Goal: Task Accomplishment & Management: Use online tool/utility

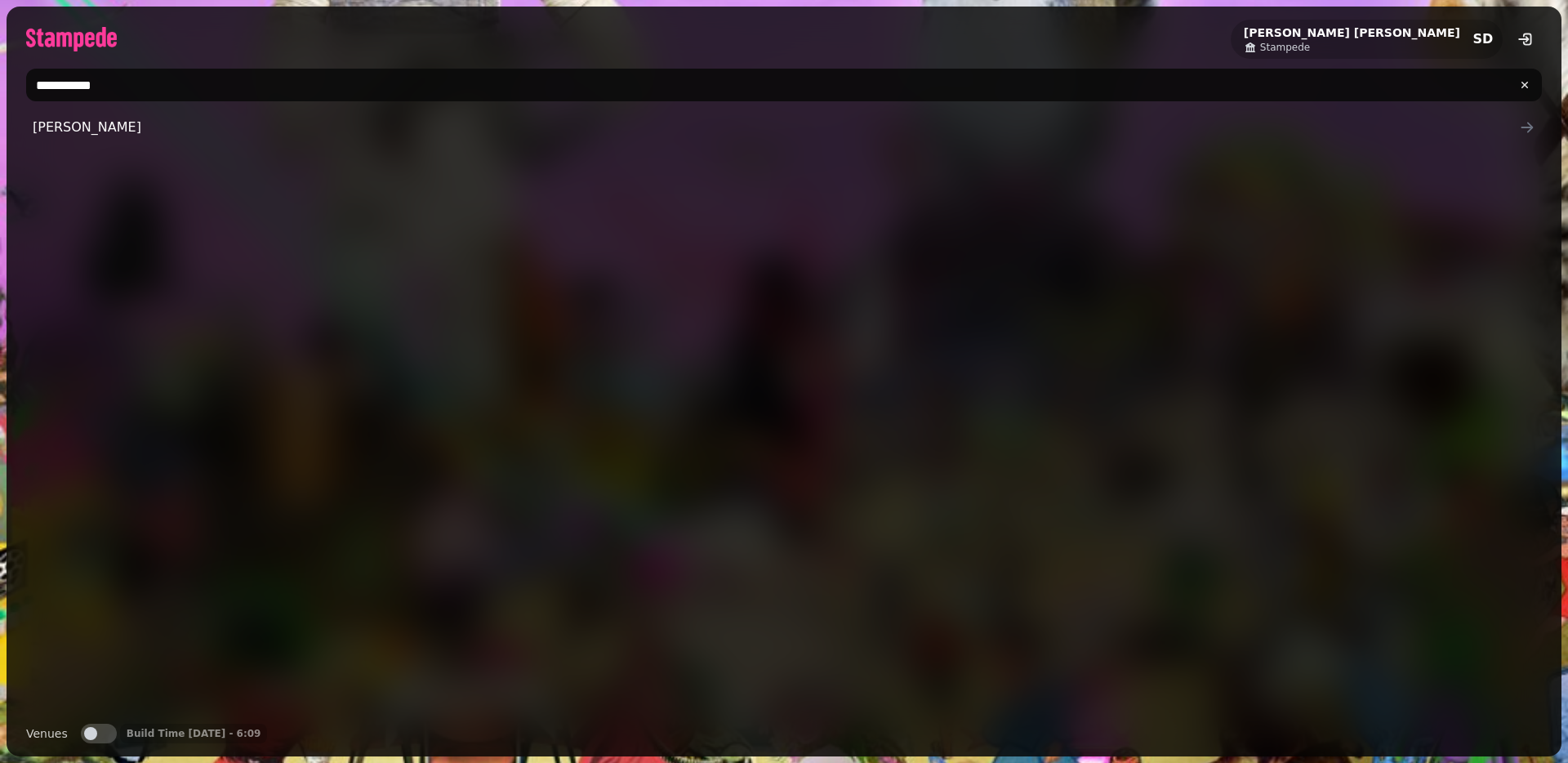
type input "**********"
click at [342, 148] on div "[PERSON_NAME]" at bounding box center [784, 411] width 1516 height 599
drag, startPoint x: 347, startPoint y: 136, endPoint x: 359, endPoint y: 138, distance: 12.2
click at [347, 136] on span "[PERSON_NAME]" at bounding box center [776, 128] width 1486 height 20
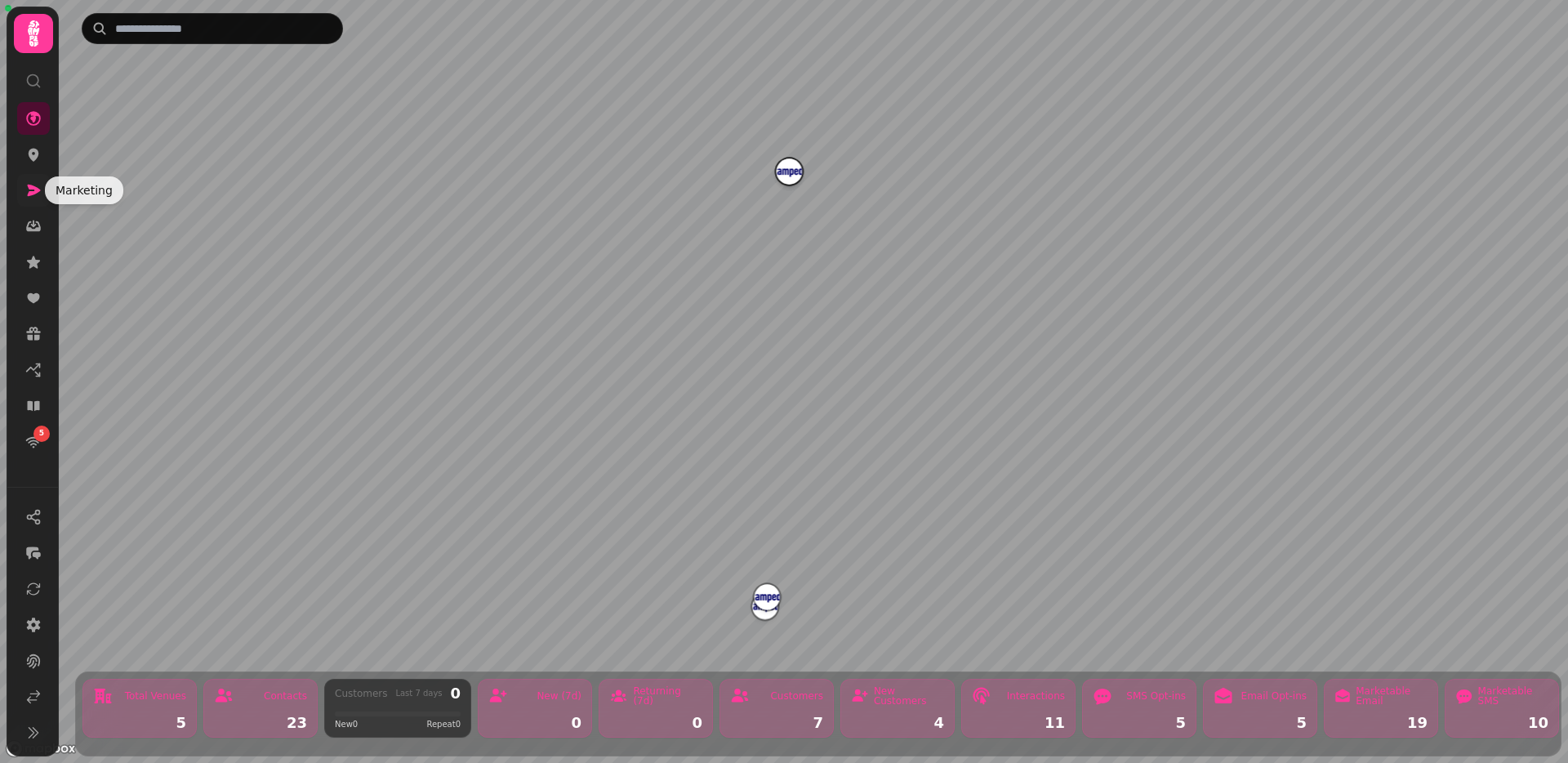
click at [36, 192] on icon at bounding box center [34, 190] width 13 height 11
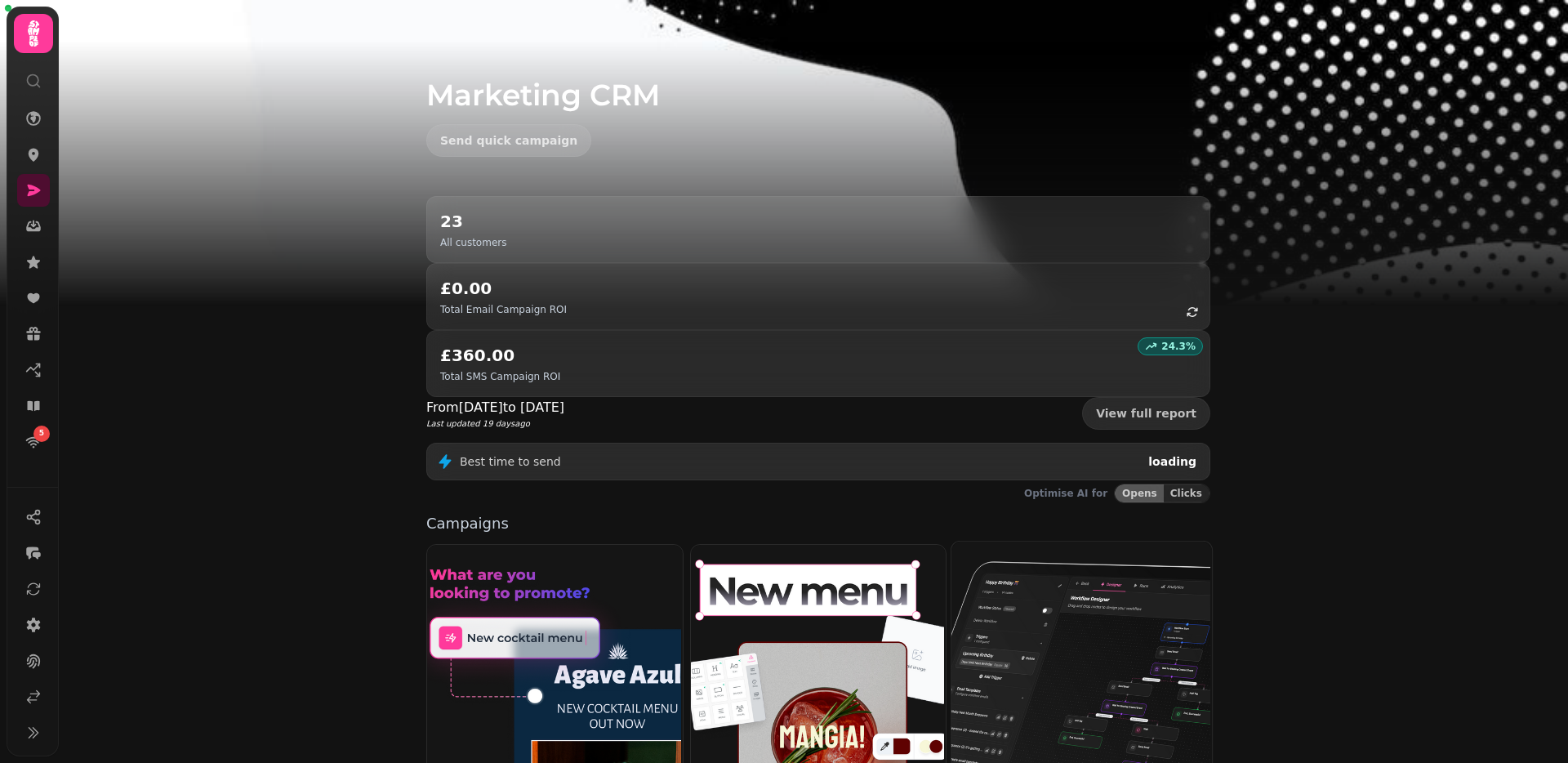
click at [1044, 553] on img at bounding box center [1079, 670] width 260 height 260
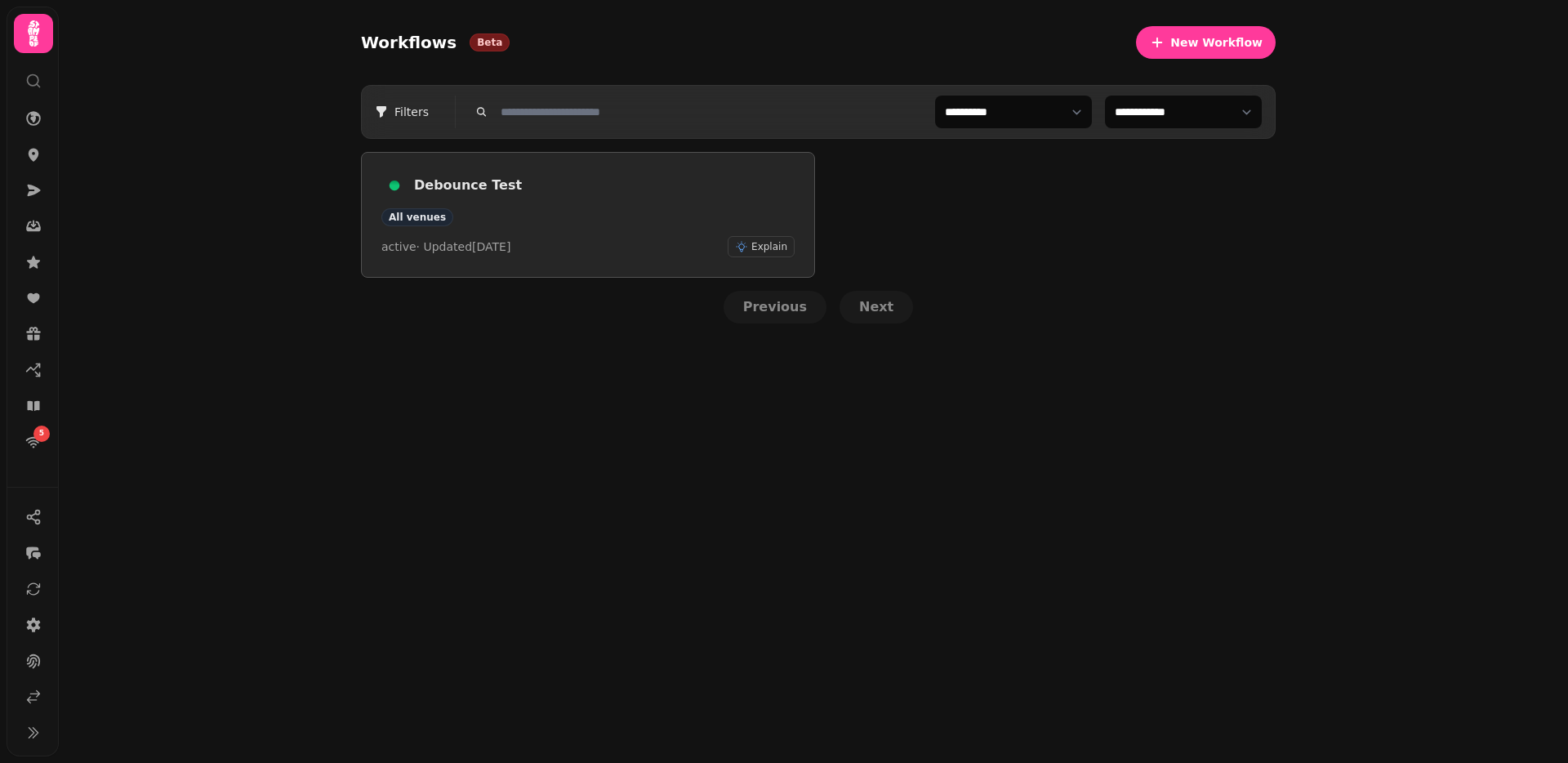
click at [441, 183] on h3 "Debounce Test" at bounding box center [604, 186] width 381 height 20
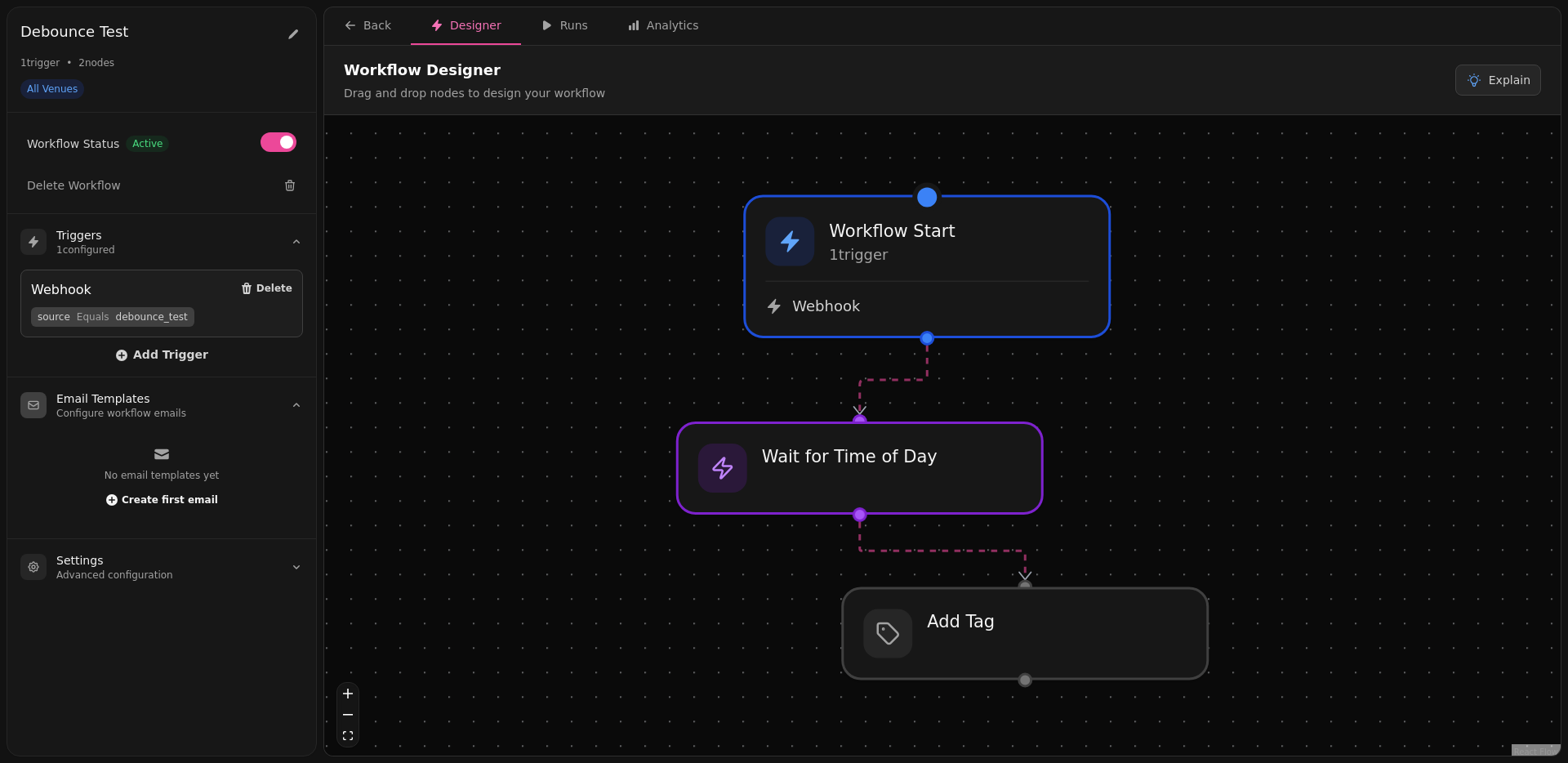
click at [150, 497] on span "Create first email" at bounding box center [170, 500] width 97 height 10
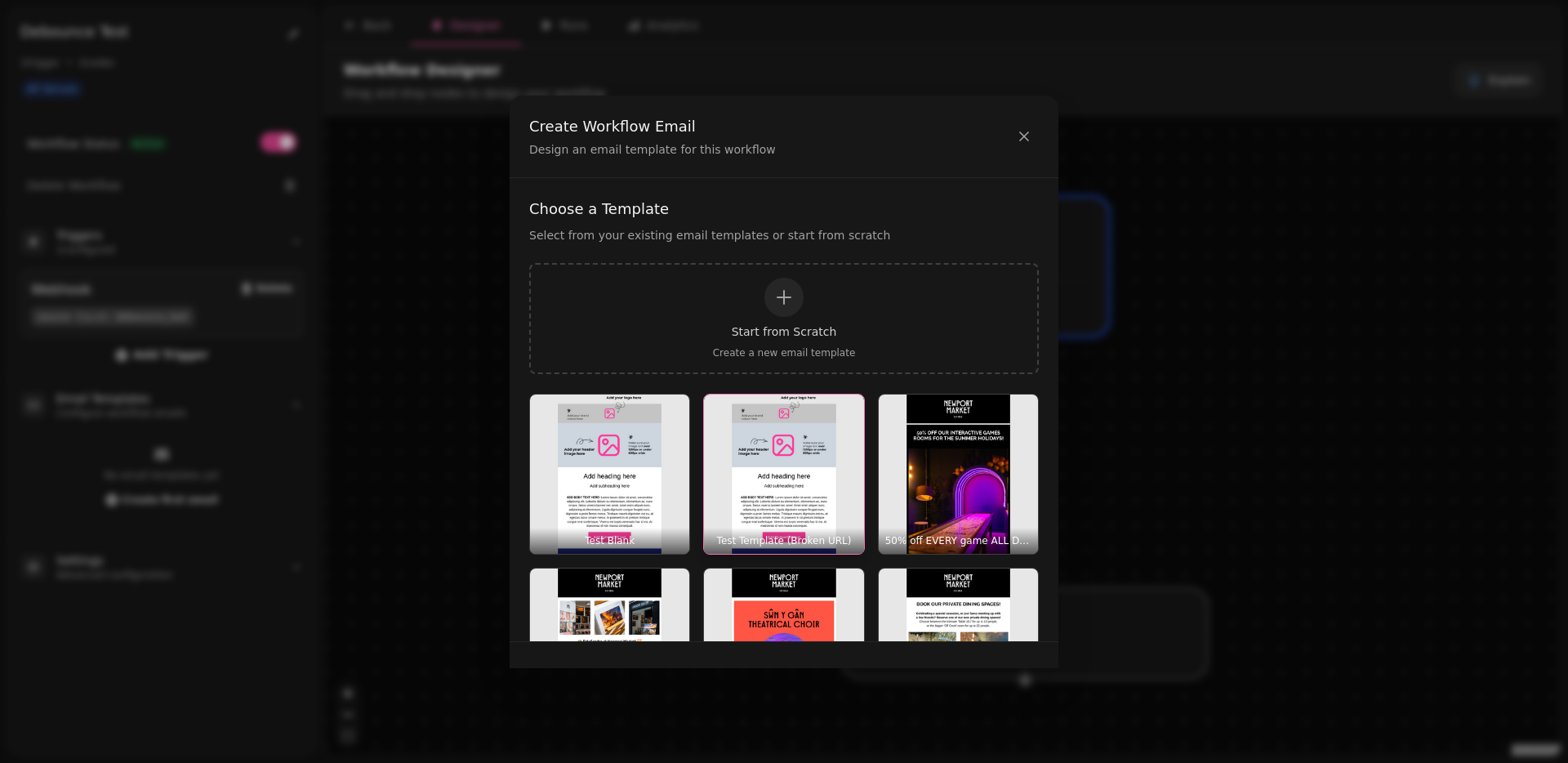
click at [752, 455] on img "button" at bounding box center [783, 474] width 160 height 160
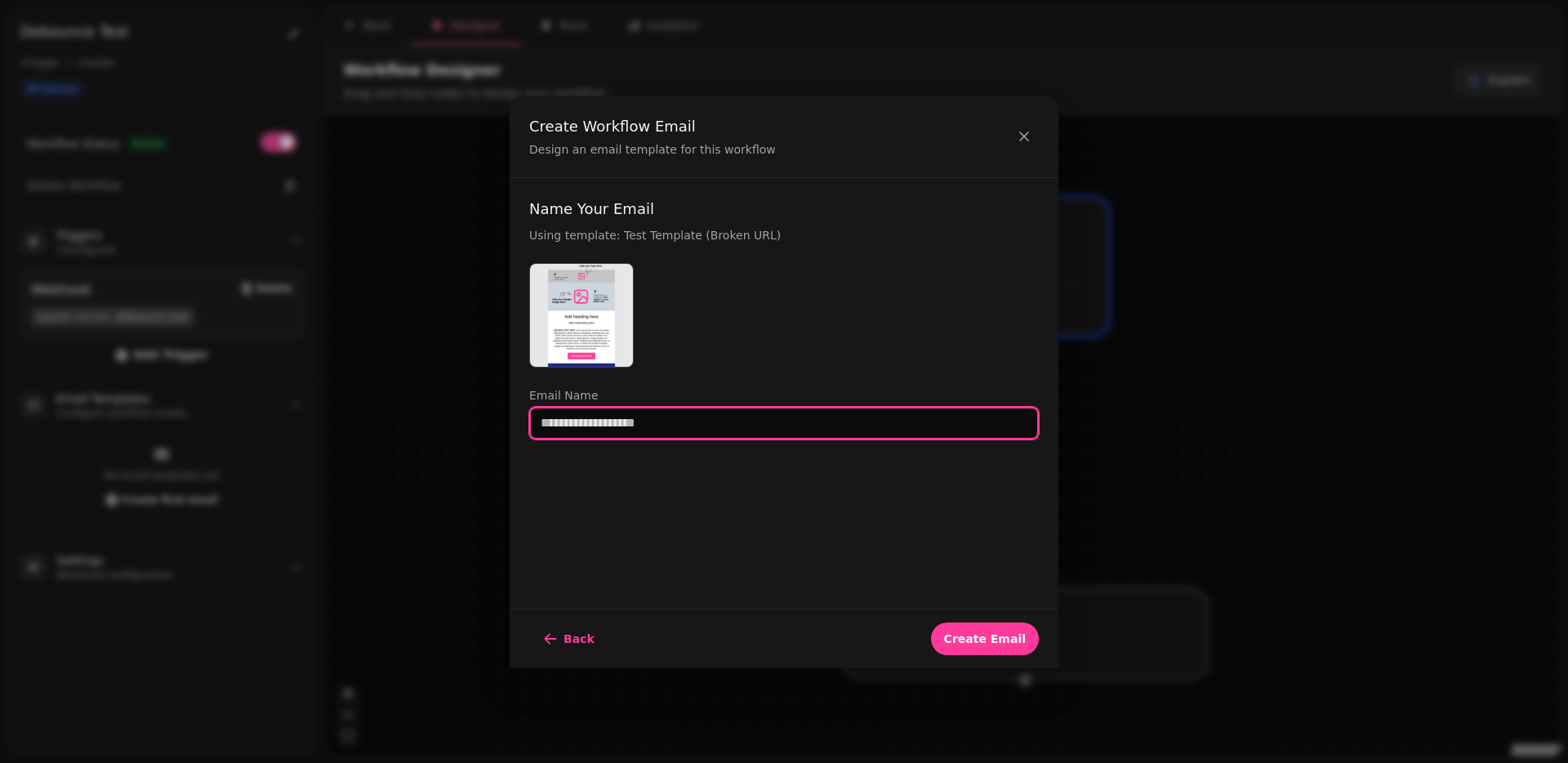
click at [734, 426] on input "text" at bounding box center [784, 423] width 510 height 33
type input "**********"
click at [930, 622] on button "Create Email" at bounding box center [985, 639] width 108 height 33
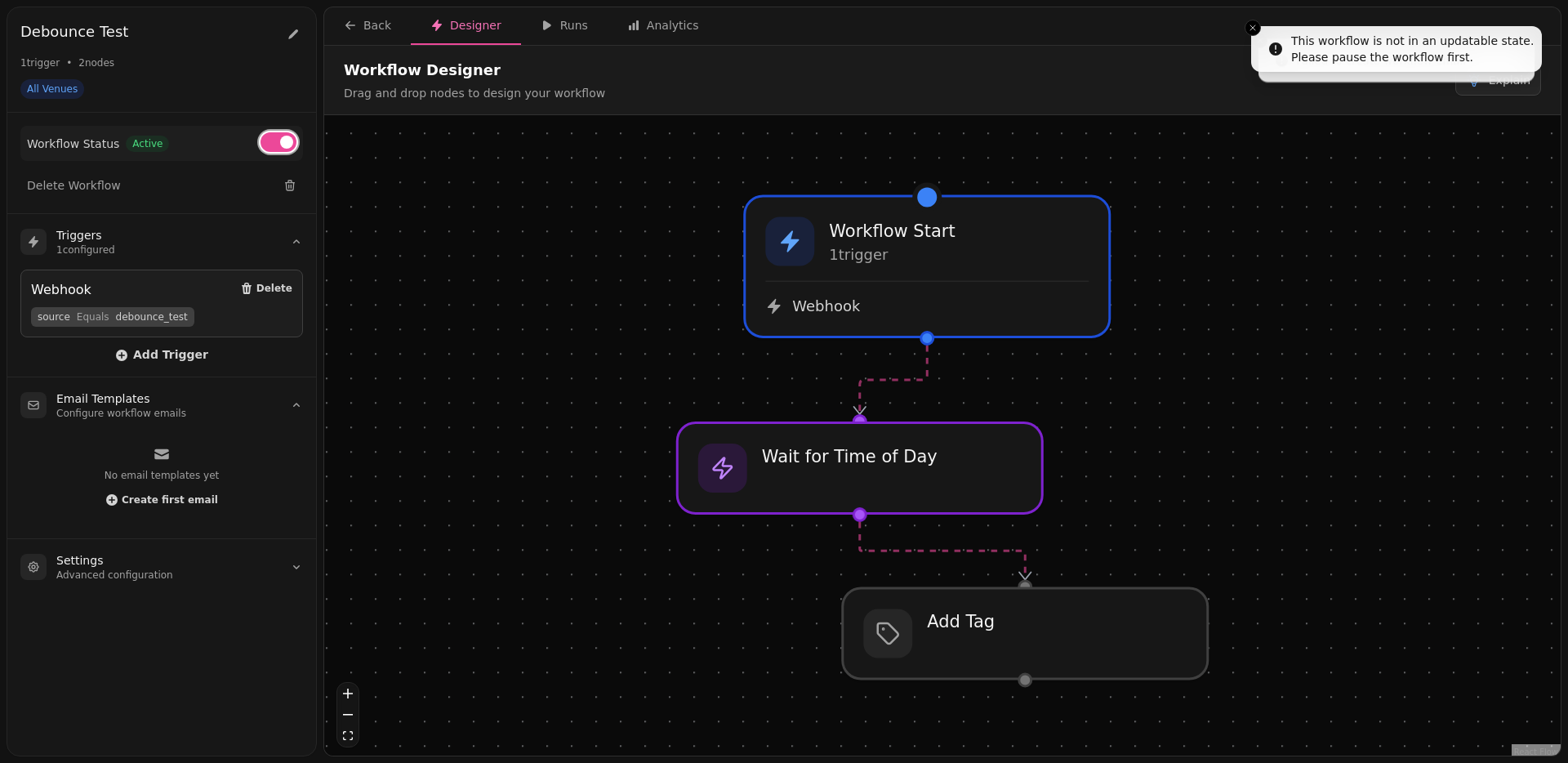
click at [293, 140] on button at bounding box center [278, 142] width 36 height 20
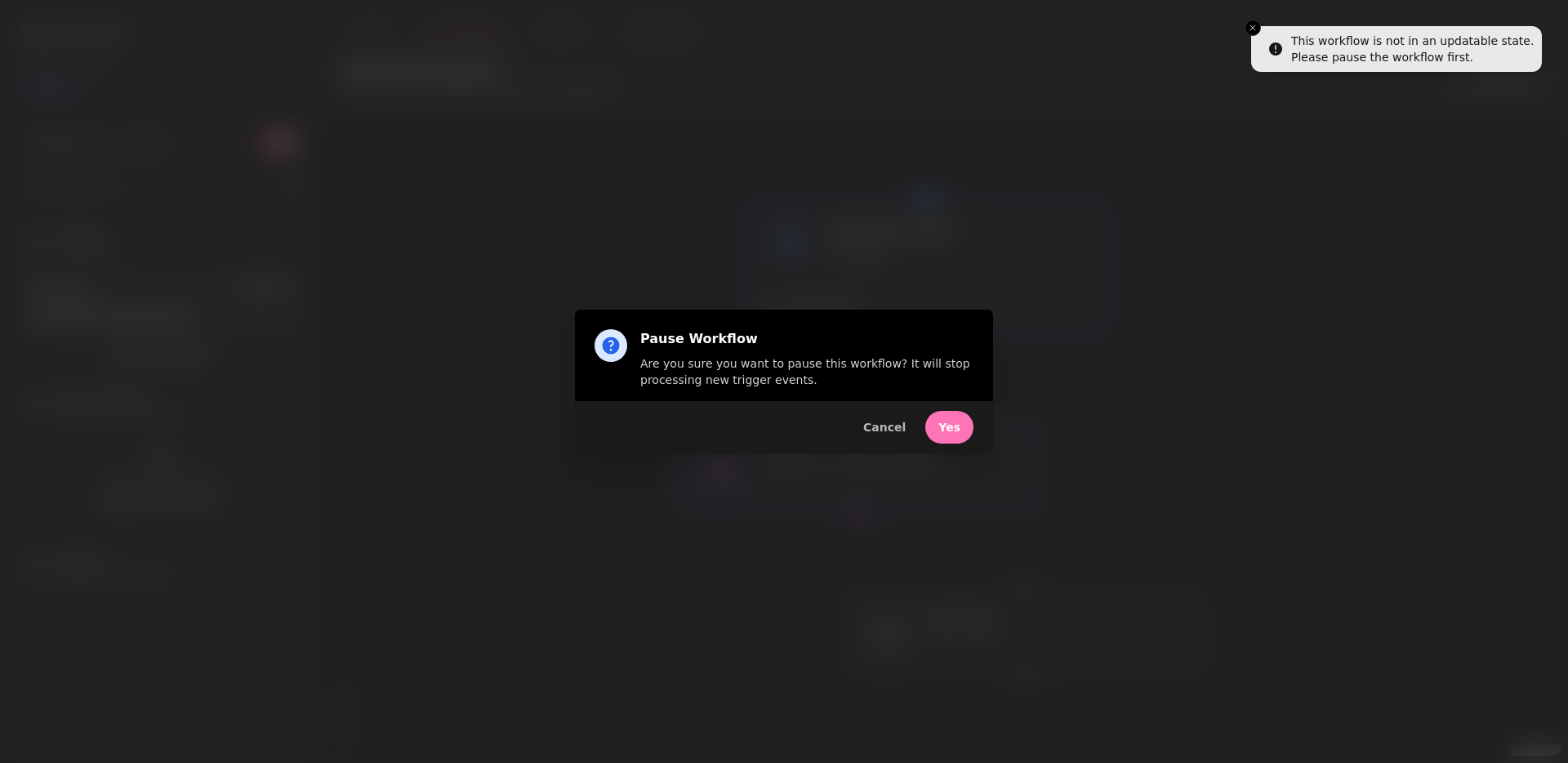
click at [930, 423] on button "Yes" at bounding box center [948, 427] width 48 height 33
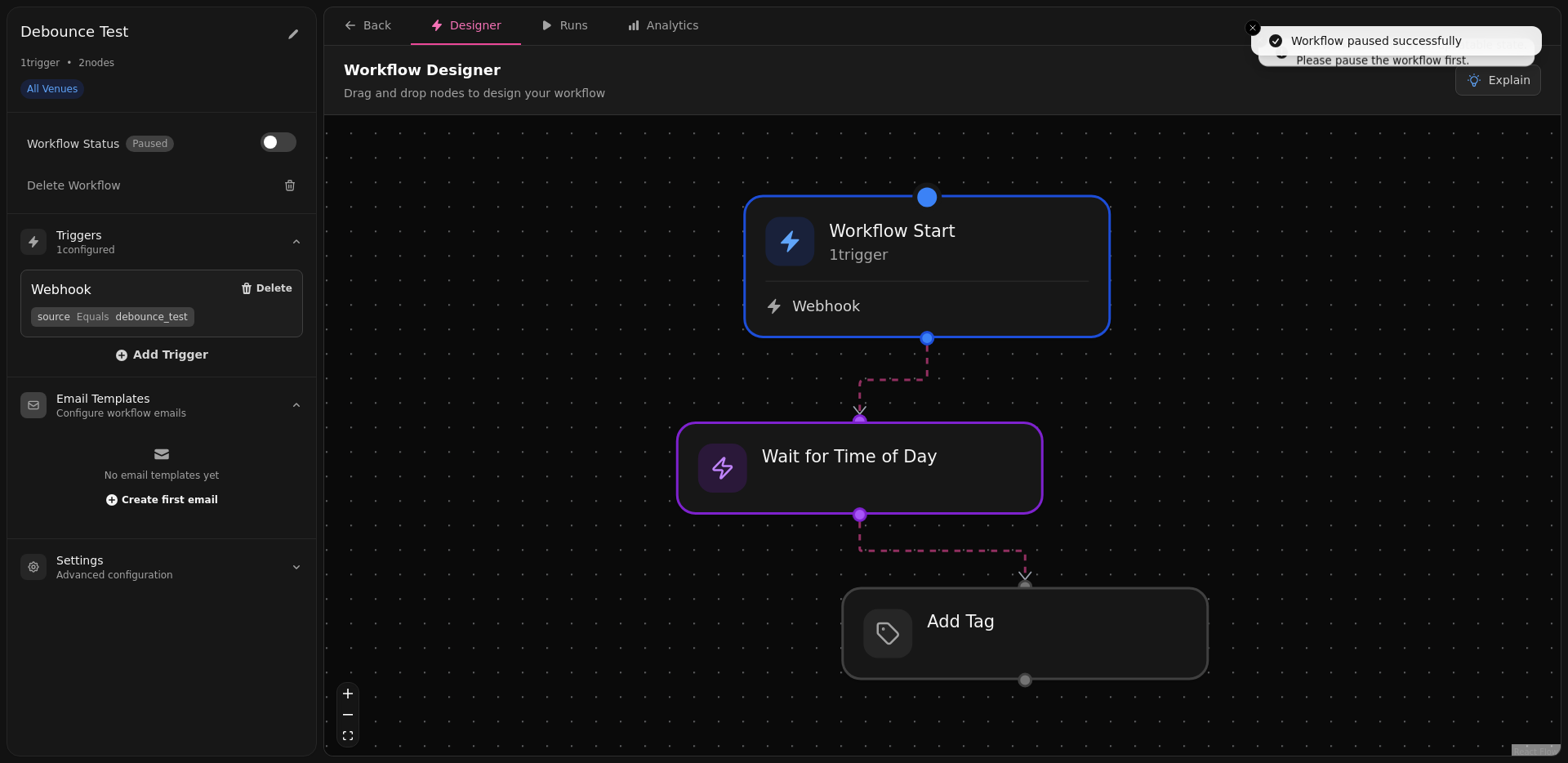
click at [164, 495] on span "Create first email" at bounding box center [170, 500] width 97 height 10
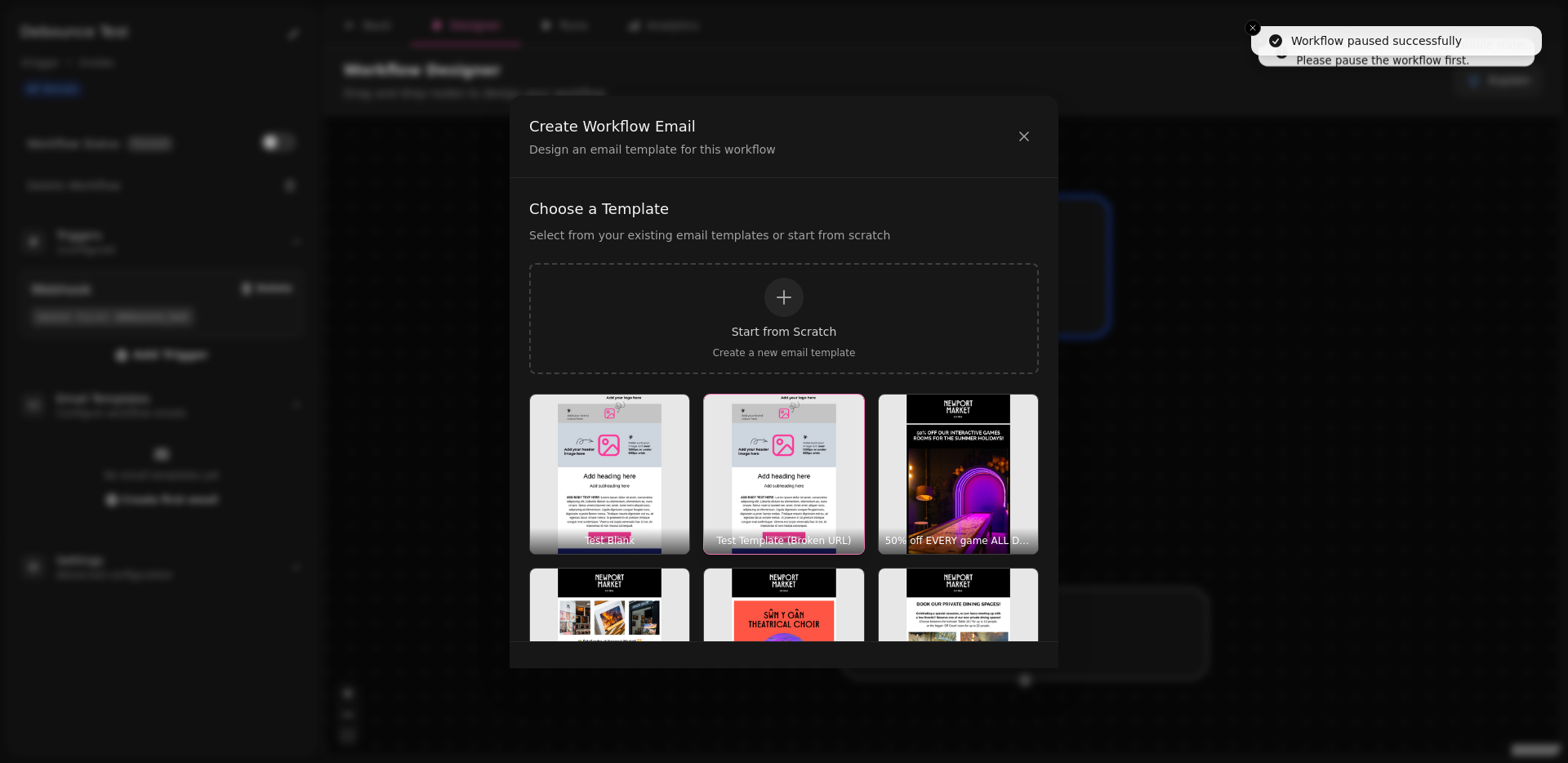
click at [813, 487] on img "button" at bounding box center [783, 474] width 160 height 160
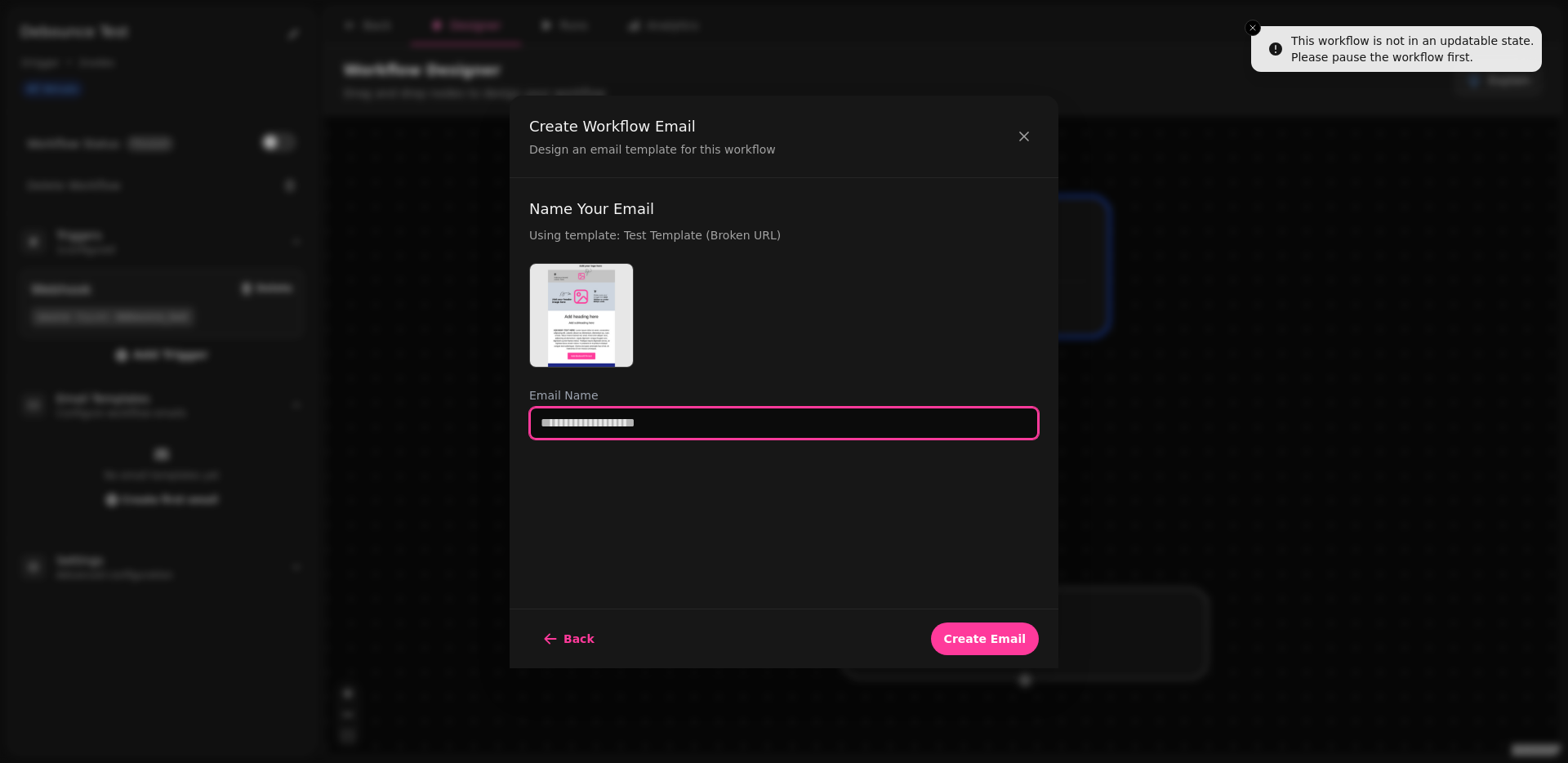
click at [653, 422] on input "text" at bounding box center [784, 423] width 510 height 33
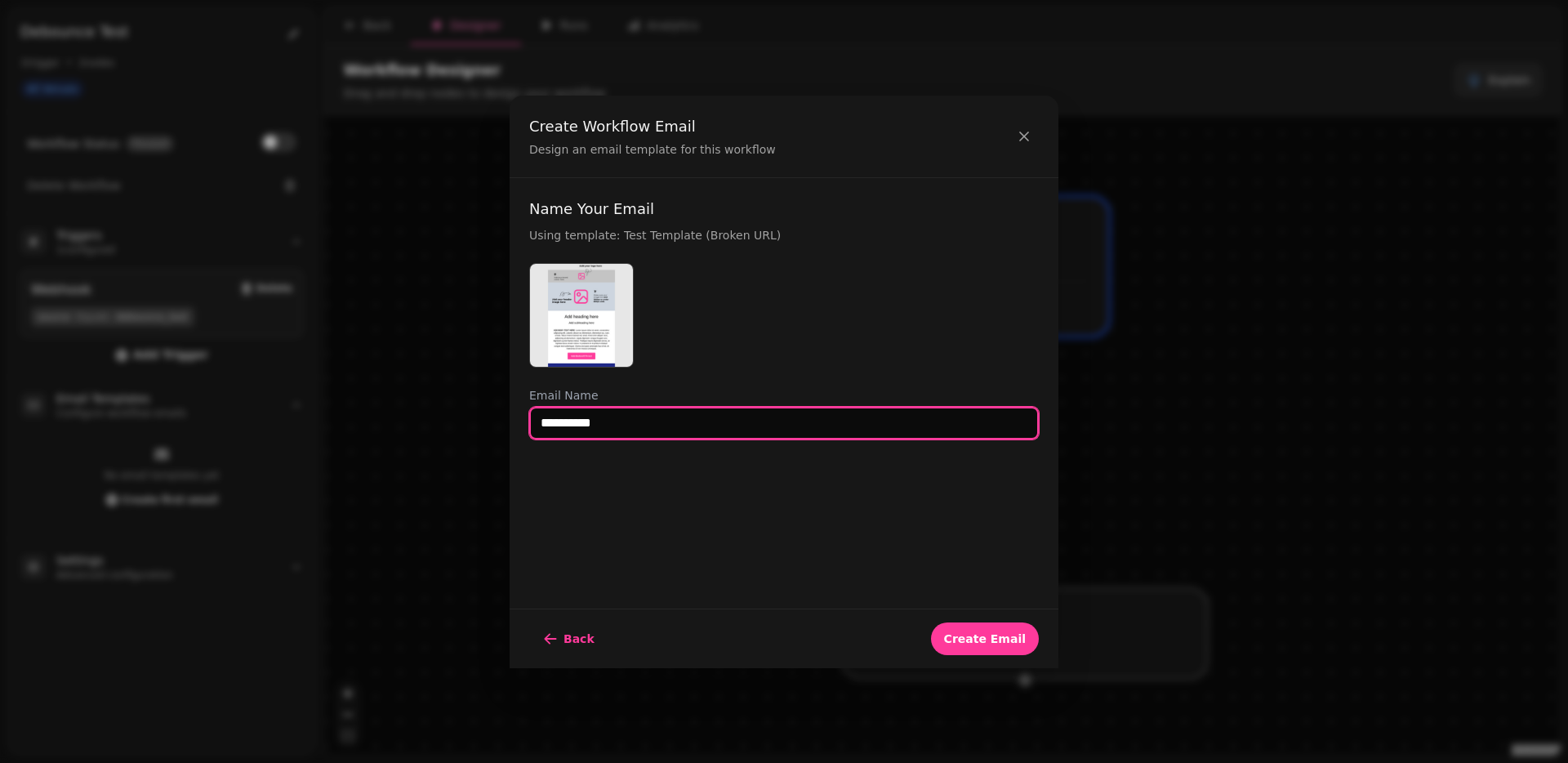
type input "**********"
click at [930, 622] on button "Create Email" at bounding box center [985, 639] width 108 height 33
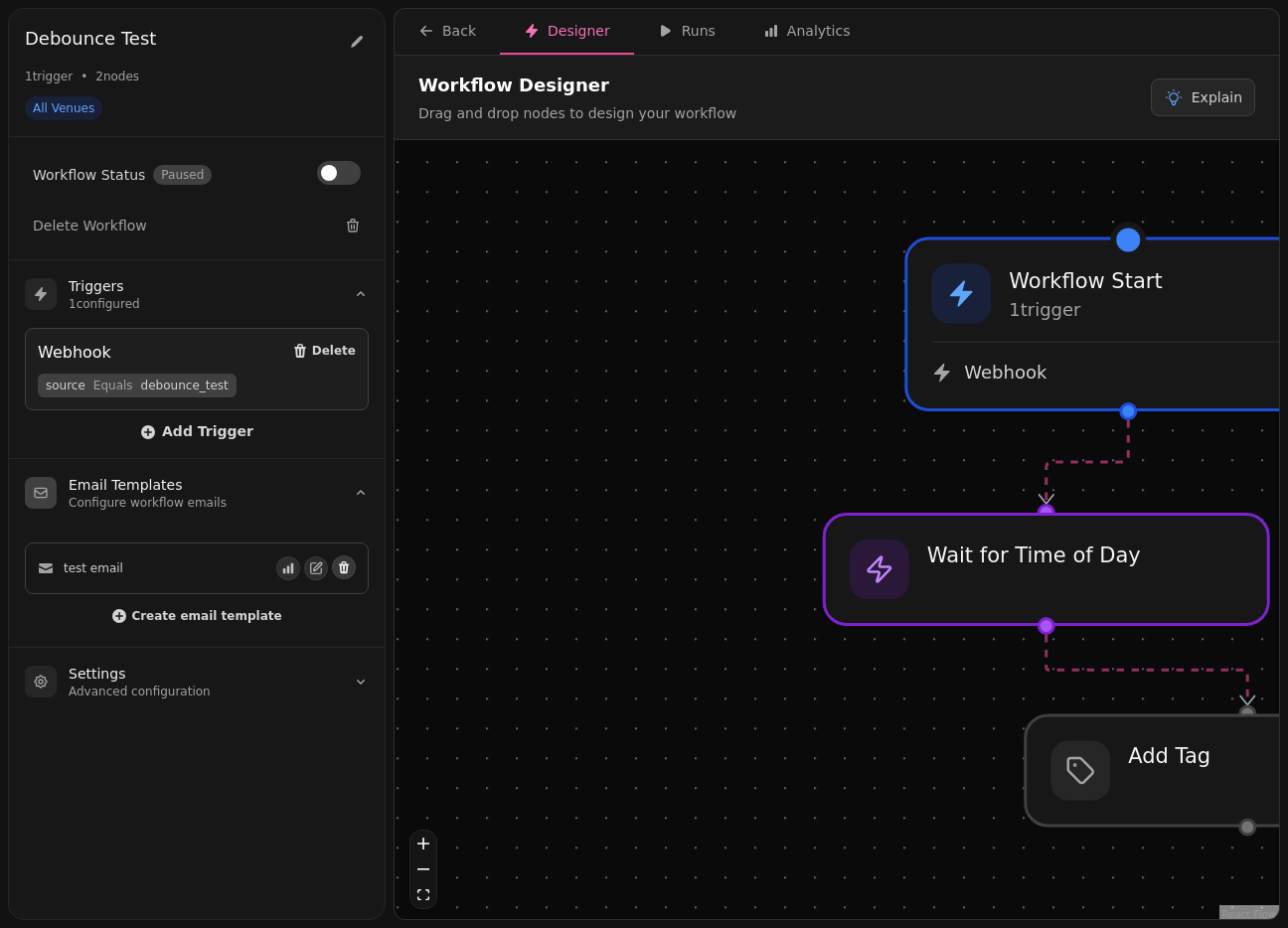
click at [341, 566] on icon "button" at bounding box center [344, 568] width 14 height 14
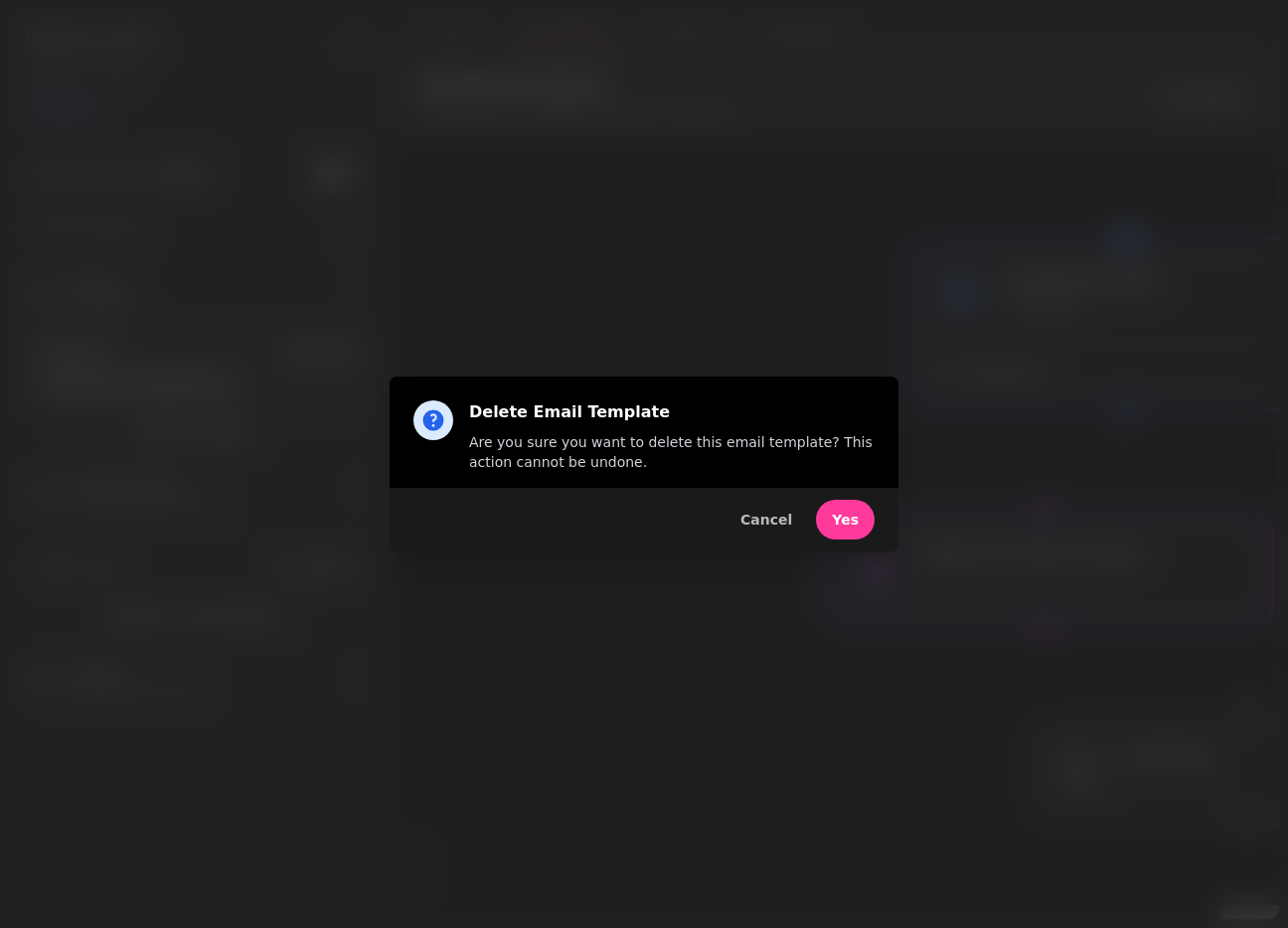
click at [846, 516] on span "Yes" at bounding box center [845, 520] width 27 height 14
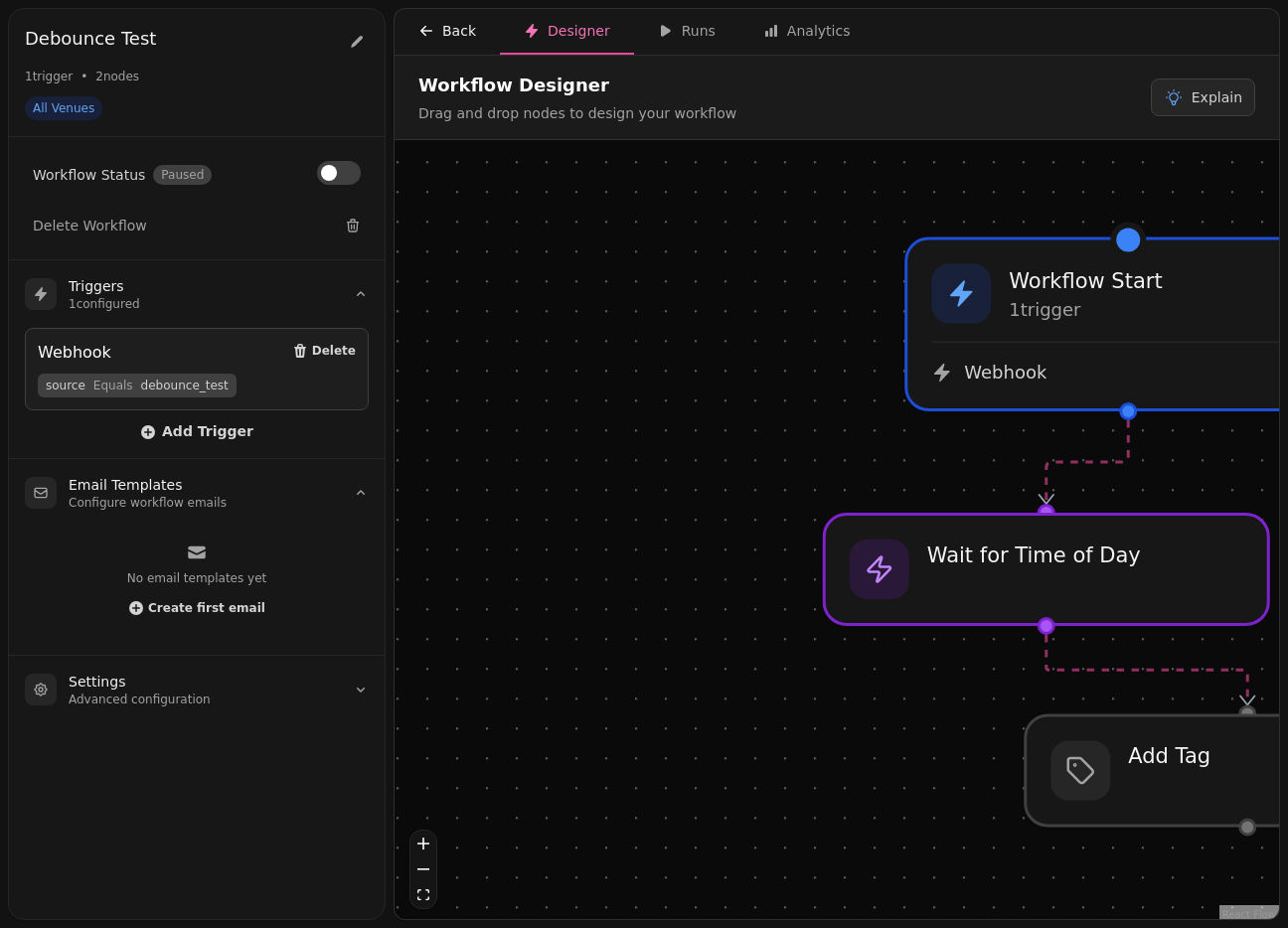
click at [433, 27] on icon "button" at bounding box center [426, 31] width 16 height 16
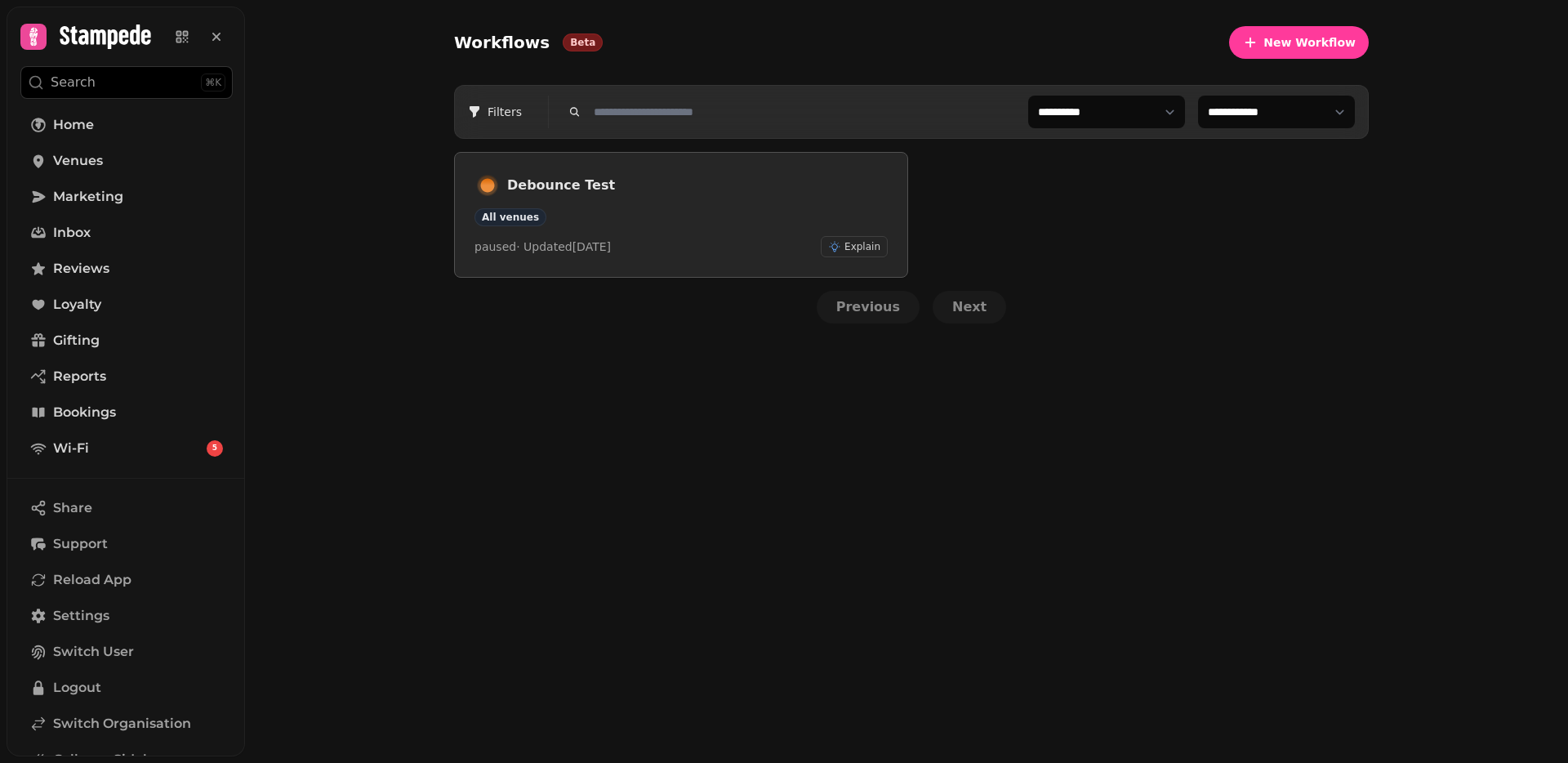
click at [558, 184] on h3 "Debounce Test" at bounding box center [697, 186] width 381 height 20
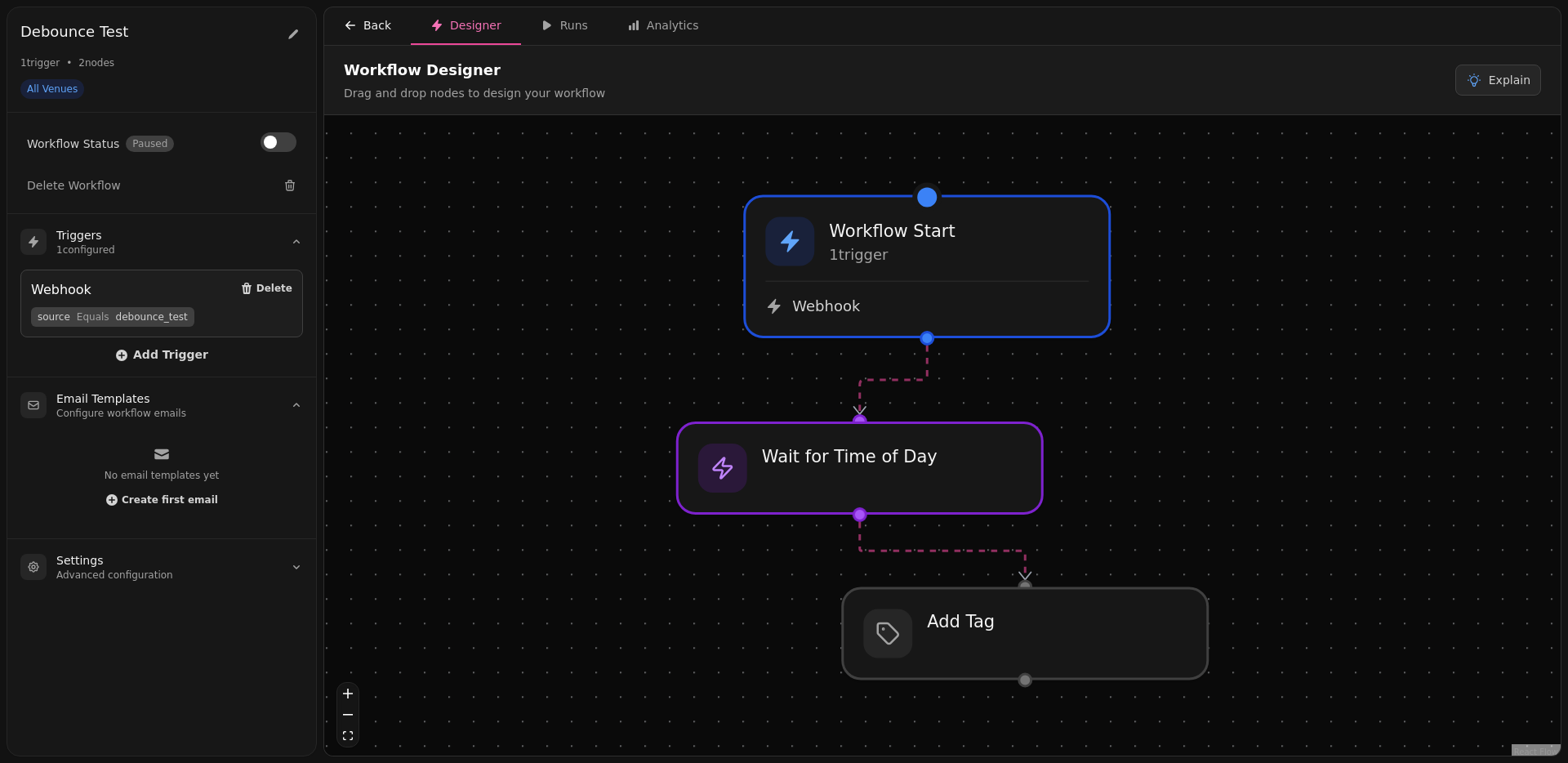
click at [379, 28] on div "Back" at bounding box center [367, 25] width 47 height 16
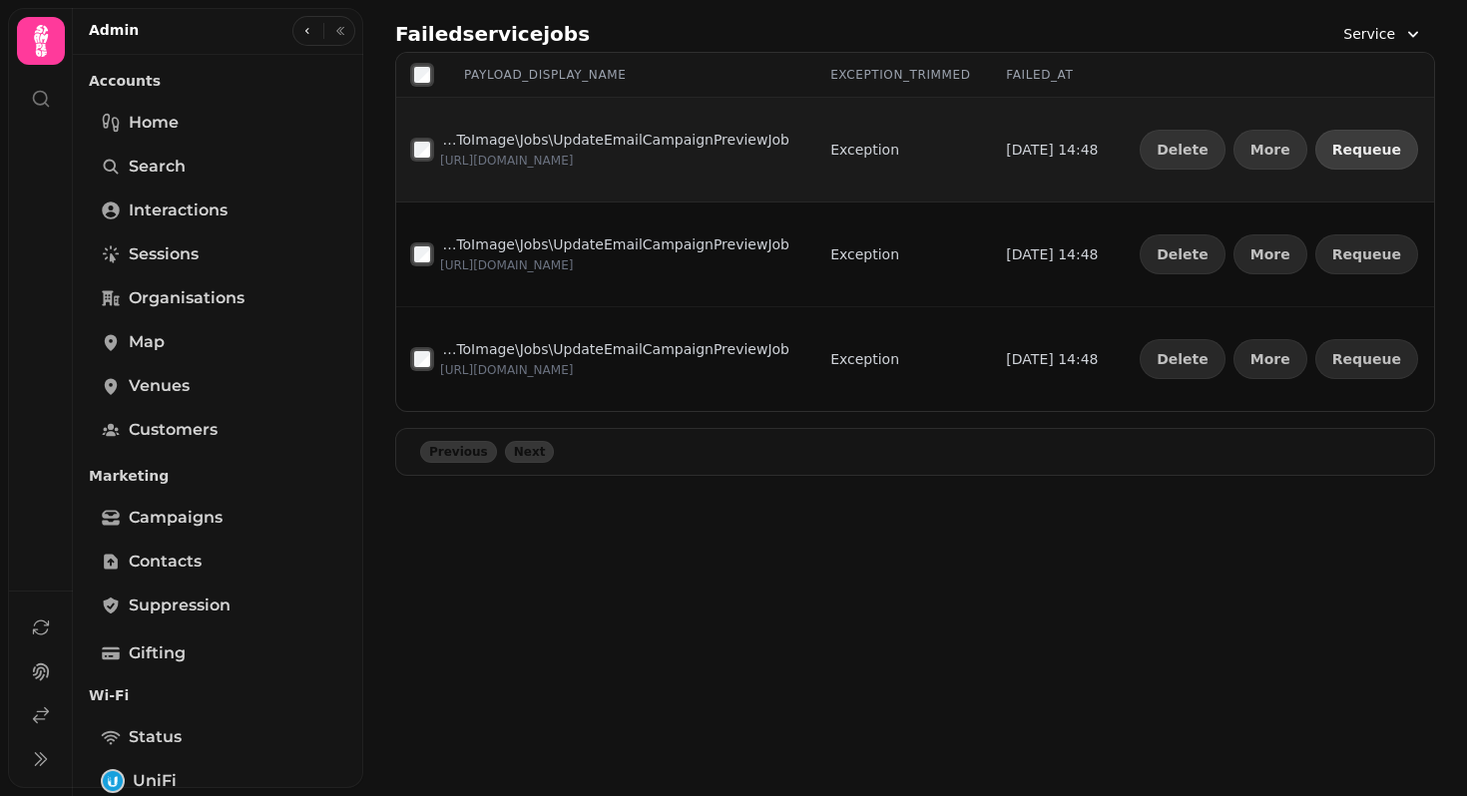
click at [1357, 157] on span "Requeue" at bounding box center [1366, 150] width 69 height 14
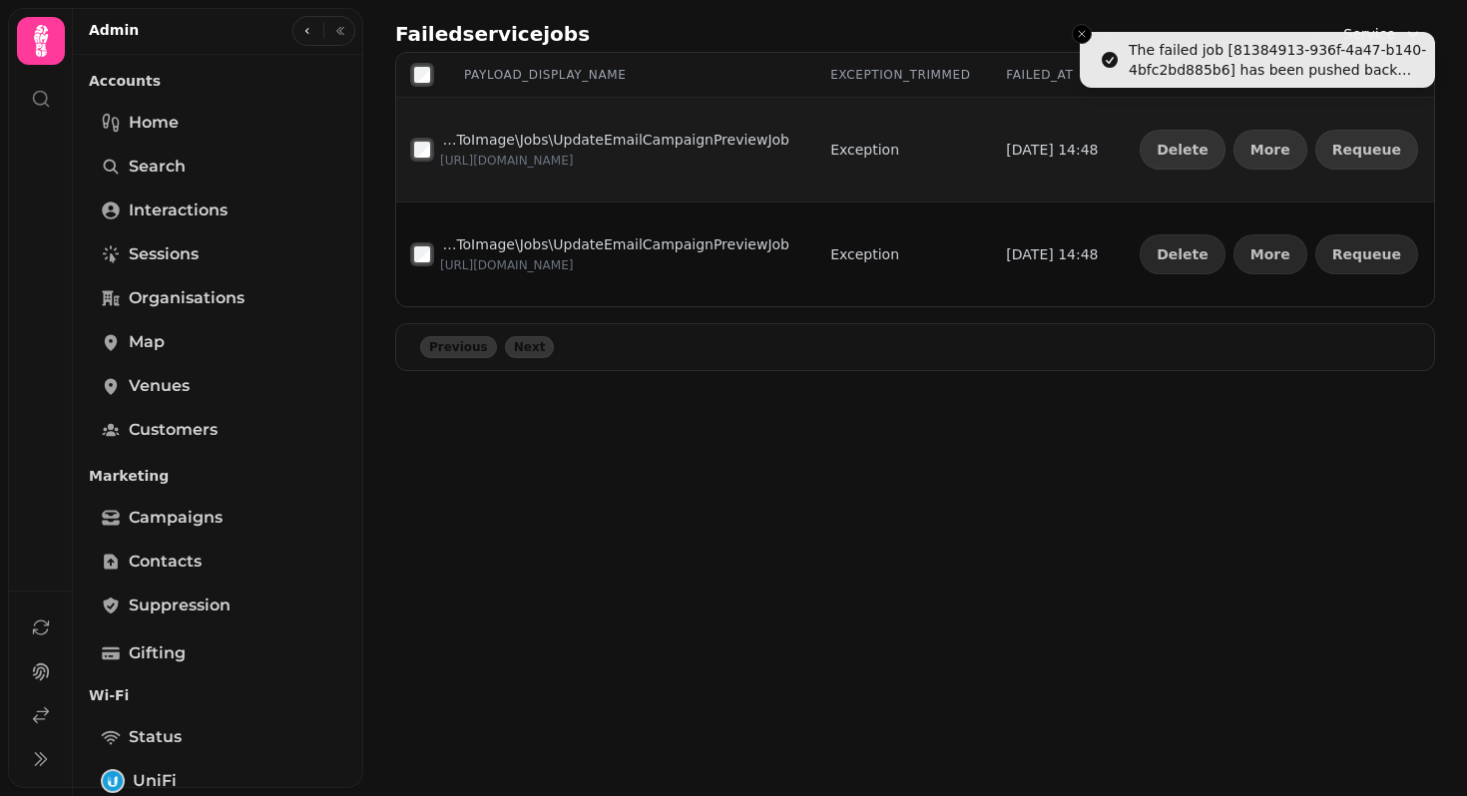
click at [1357, 157] on span "Requeue" at bounding box center [1366, 150] width 69 height 14
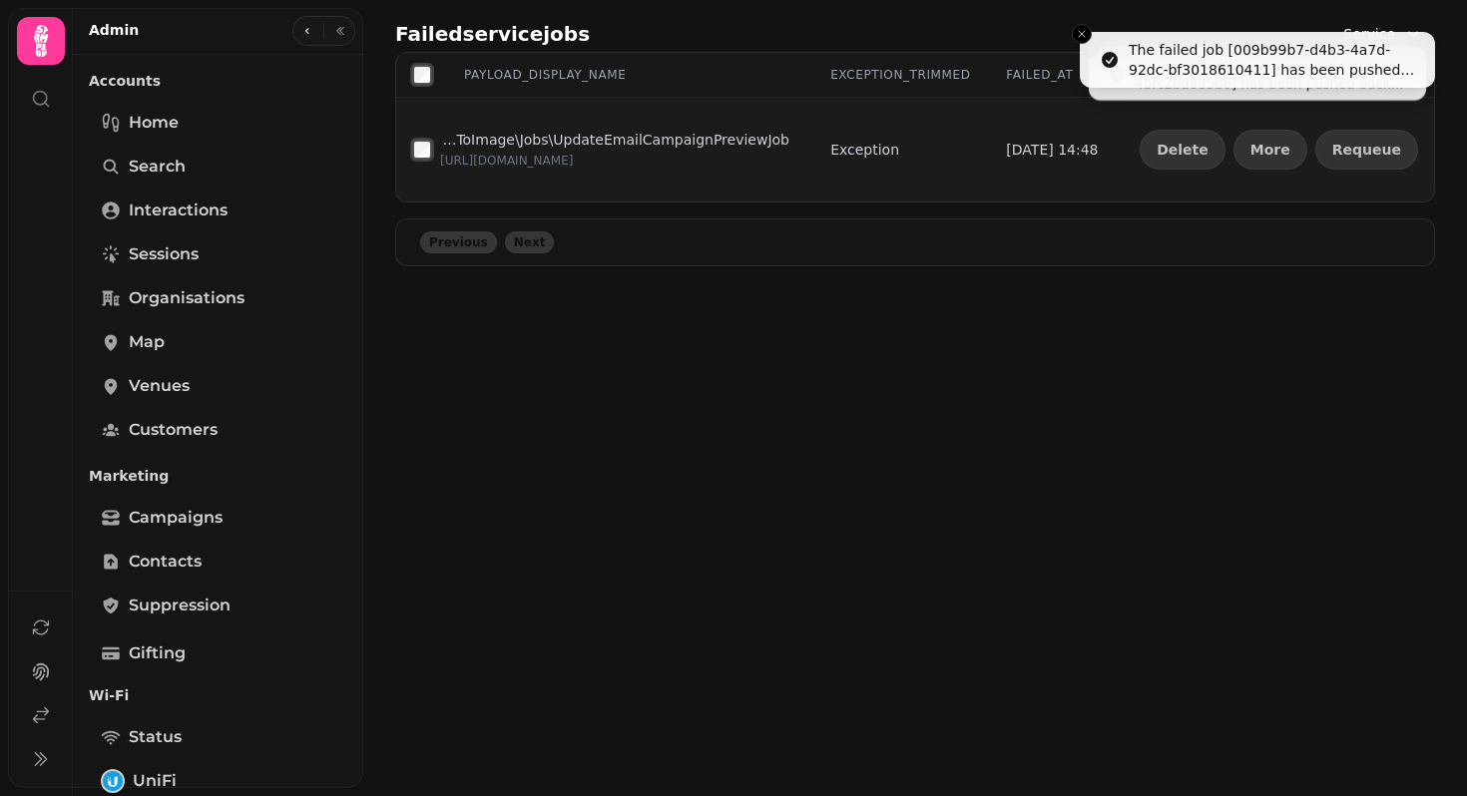
click at [1357, 157] on span "Requeue" at bounding box center [1366, 150] width 69 height 14
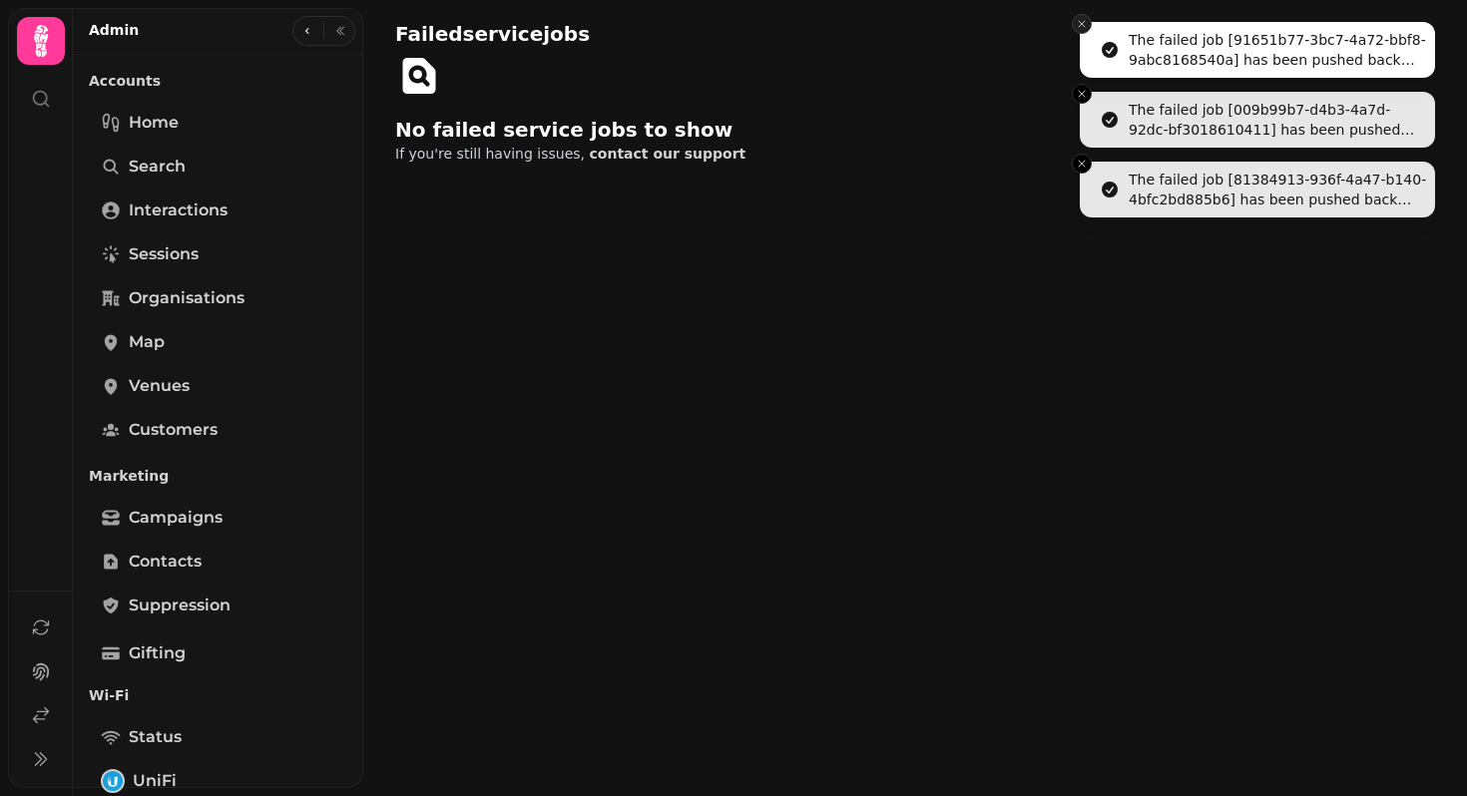
click at [1079, 26] on icon "Close toast" at bounding box center [1082, 24] width 12 height 12
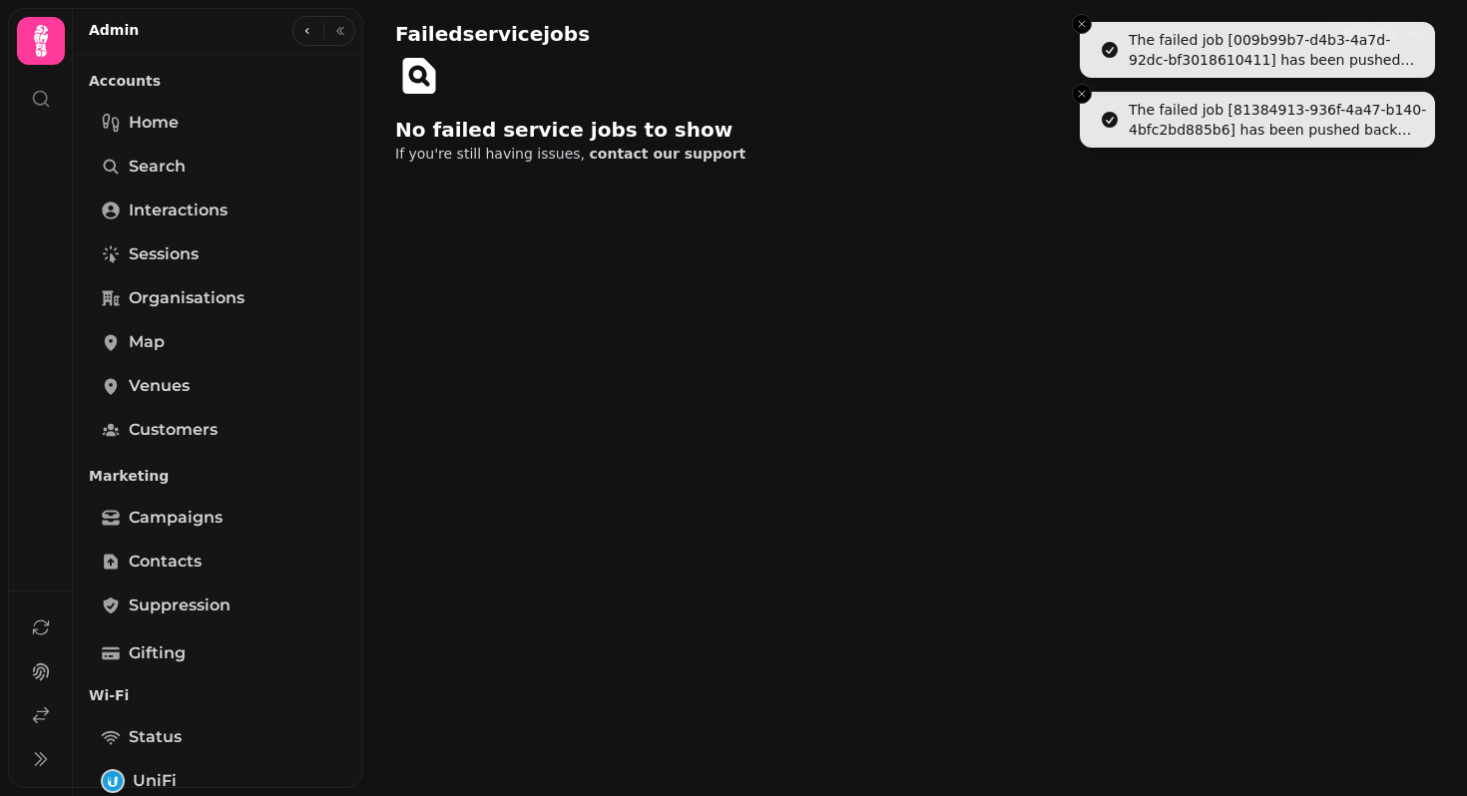
click at [1079, 26] on line "Close toast" at bounding box center [1082, 24] width 6 height 6
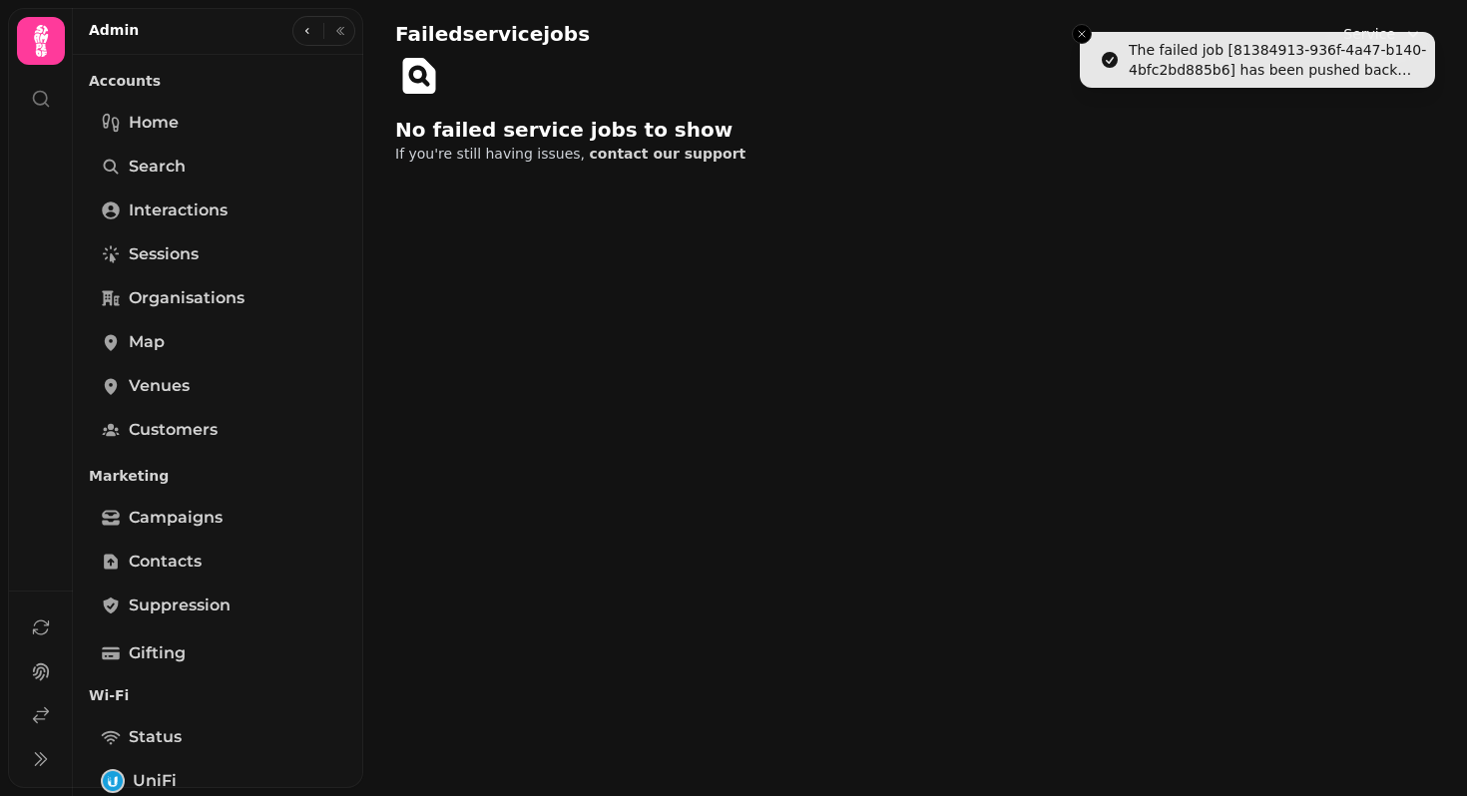
click at [1079, 28] on icon "Close toast" at bounding box center [1082, 34] width 12 height 12
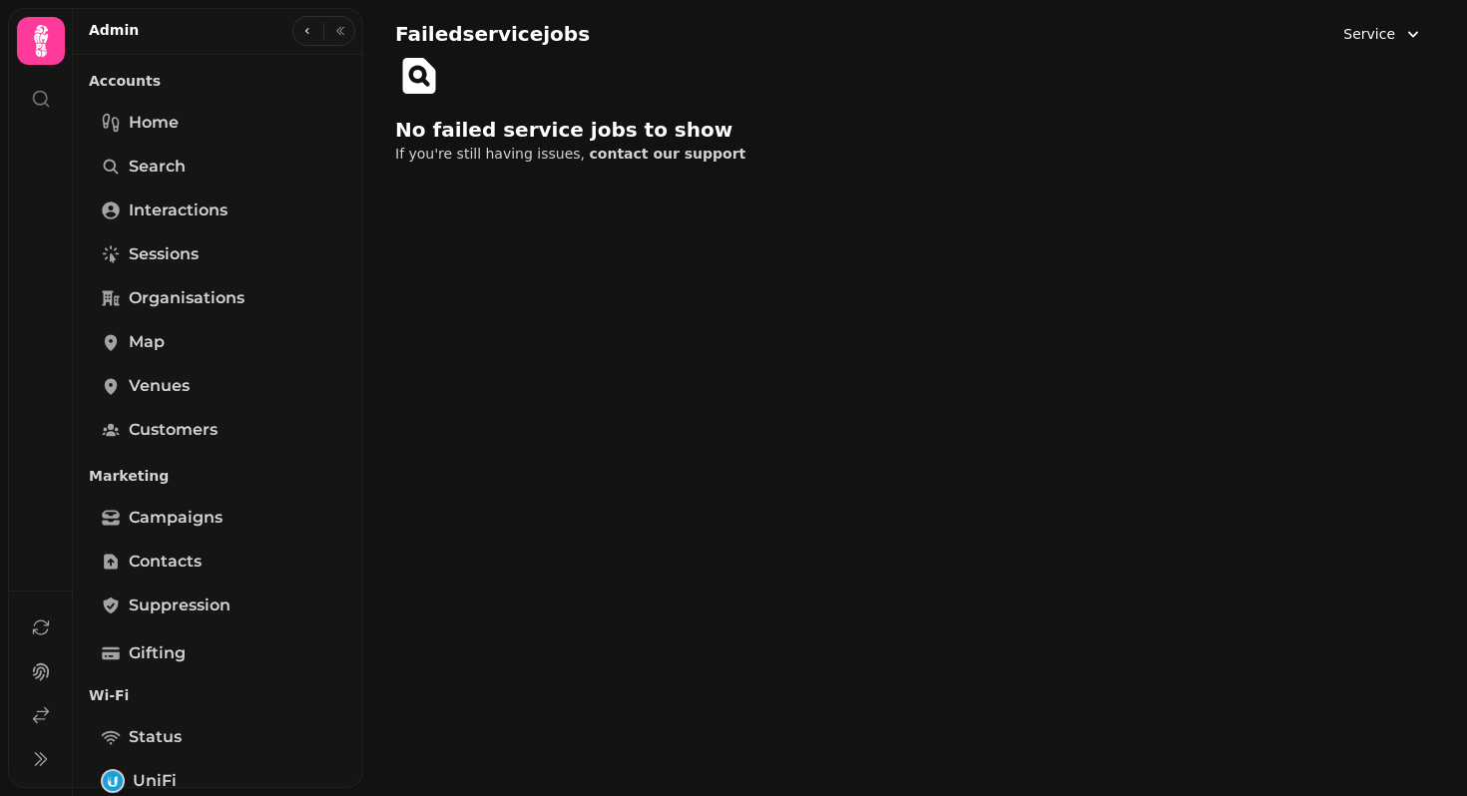
click at [1373, 37] on span "Service" at bounding box center [1369, 34] width 52 height 20
click at [1299, 116] on div "Inbox" at bounding box center [1331, 119] width 184 height 36
click at [1393, 26] on span "Inbox" at bounding box center [1376, 34] width 38 height 20
click at [1291, 167] on div "Cypher" at bounding box center [1331, 164] width 184 height 36
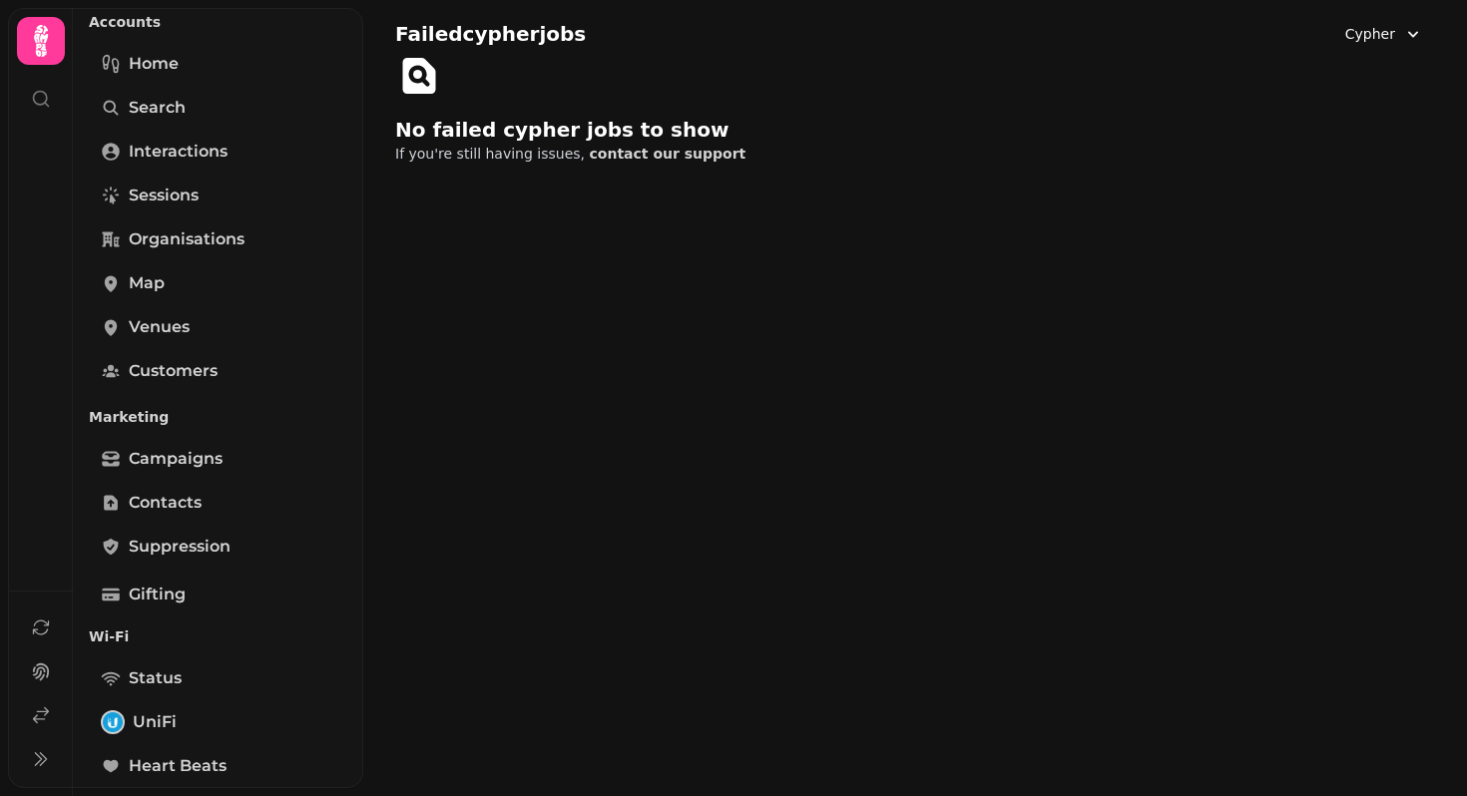
scroll to position [106, 0]
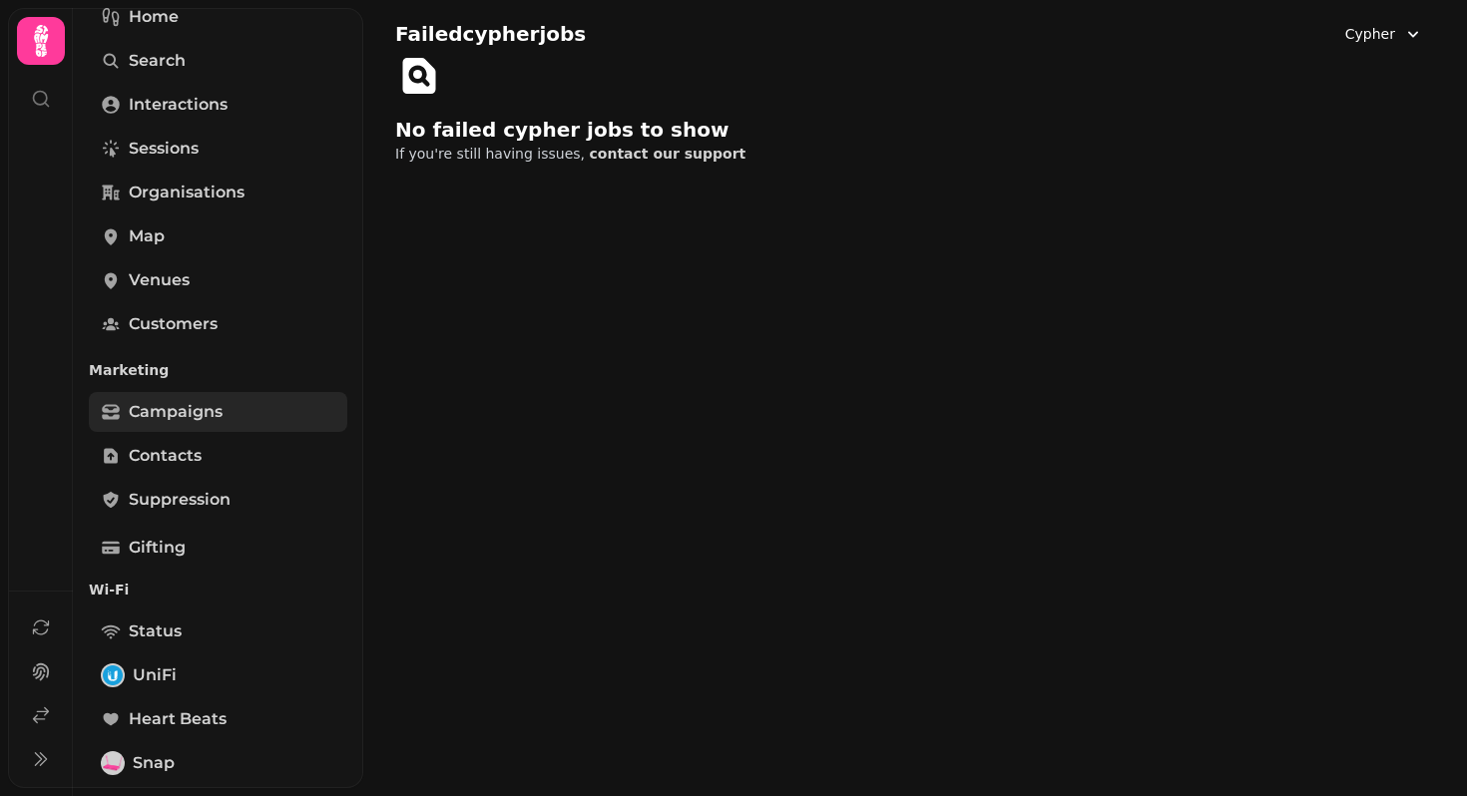
click at [169, 405] on span "Campaigns" at bounding box center [176, 412] width 94 height 24
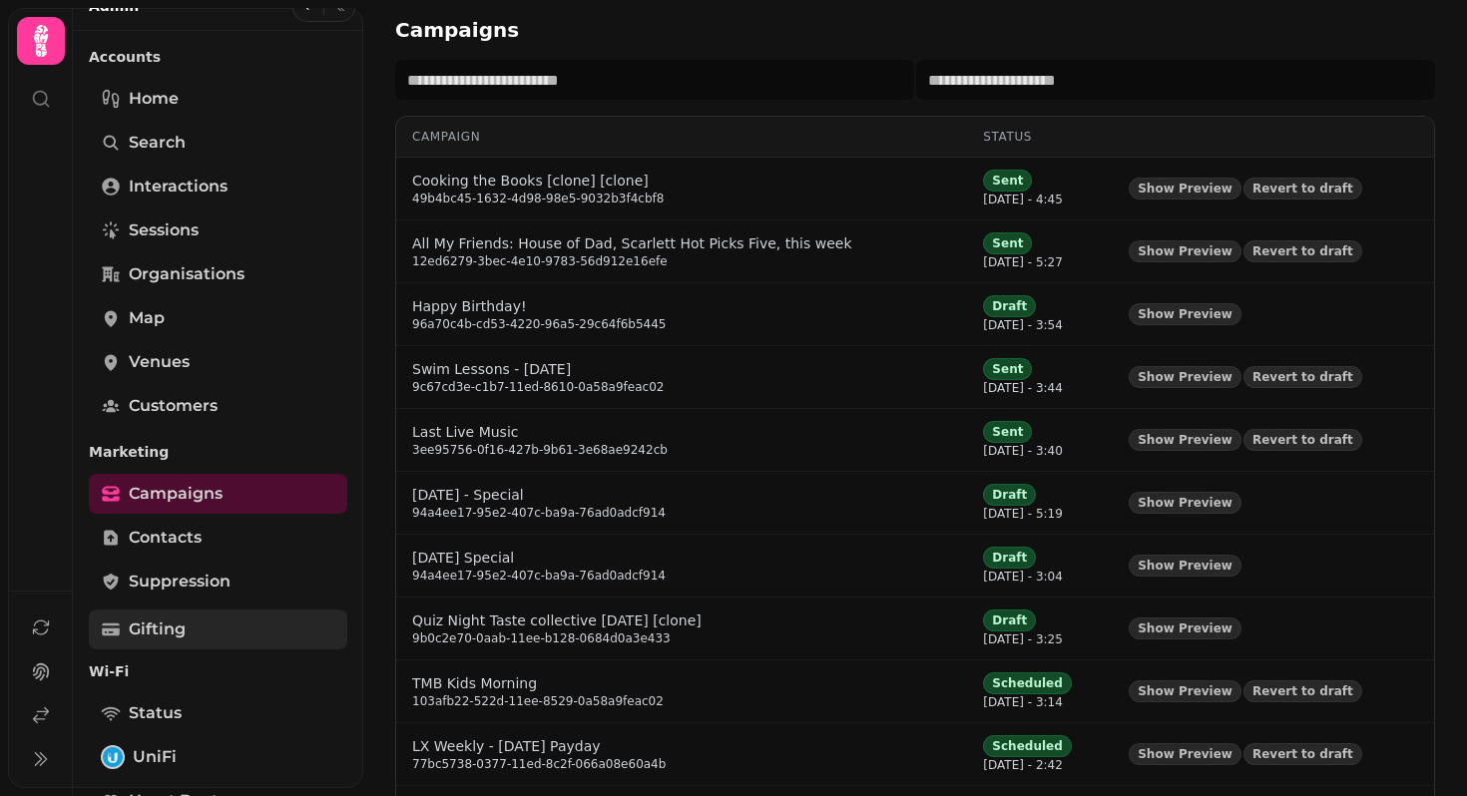
scroll to position [5, 0]
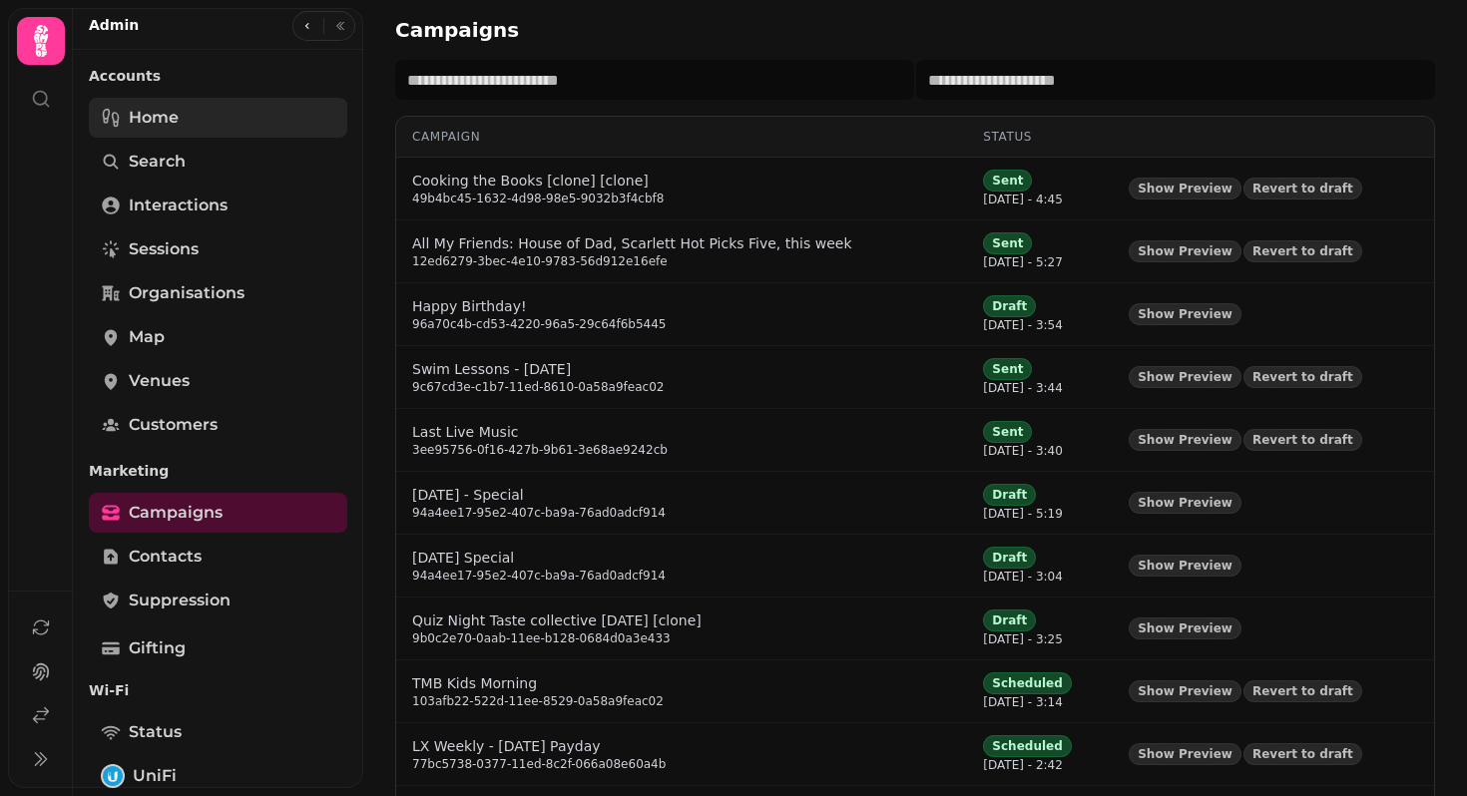
click at [201, 108] on link "Home" at bounding box center [218, 118] width 258 height 40
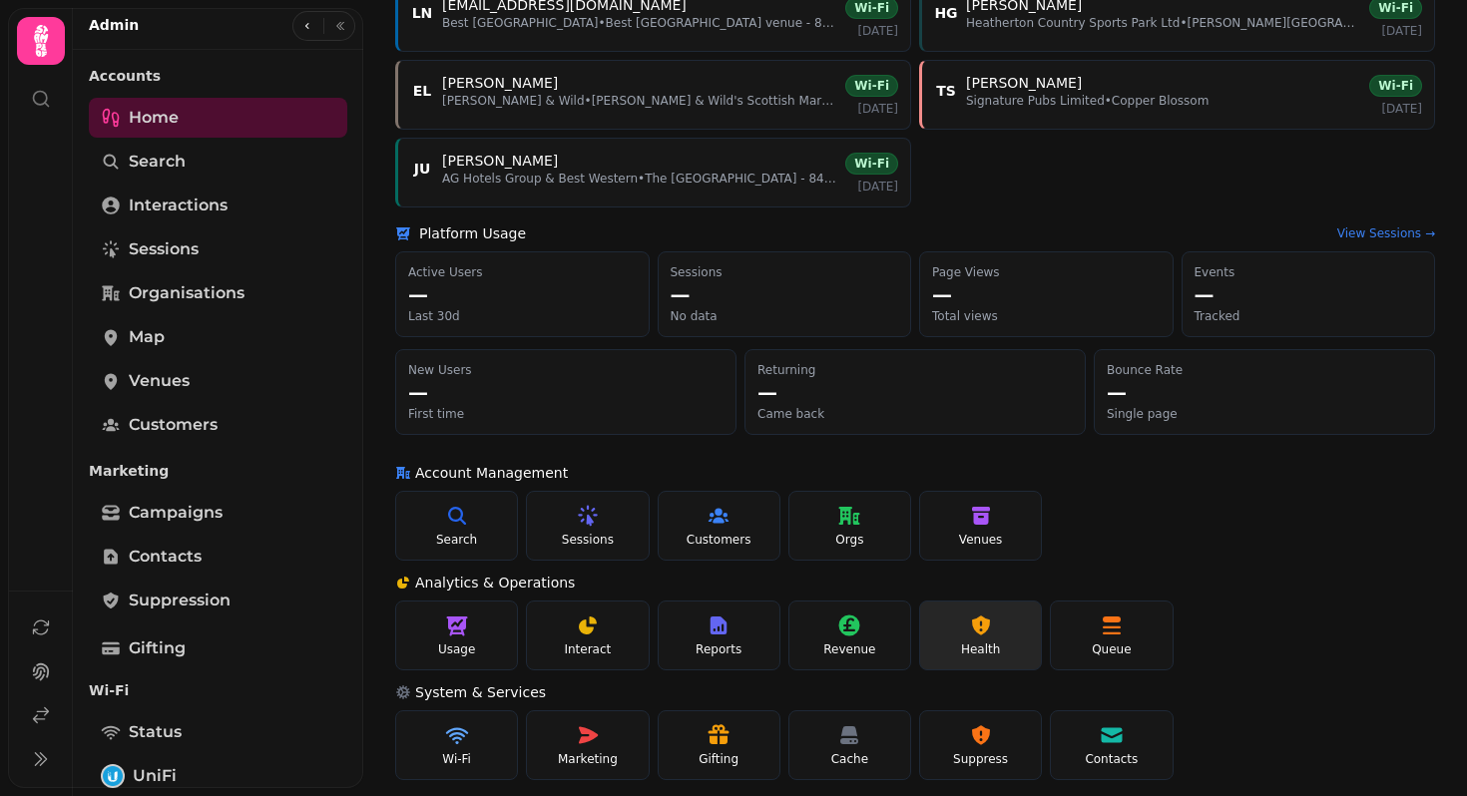
scroll to position [614, 0]
click at [200, 306] on link "Organisations" at bounding box center [218, 293] width 258 height 40
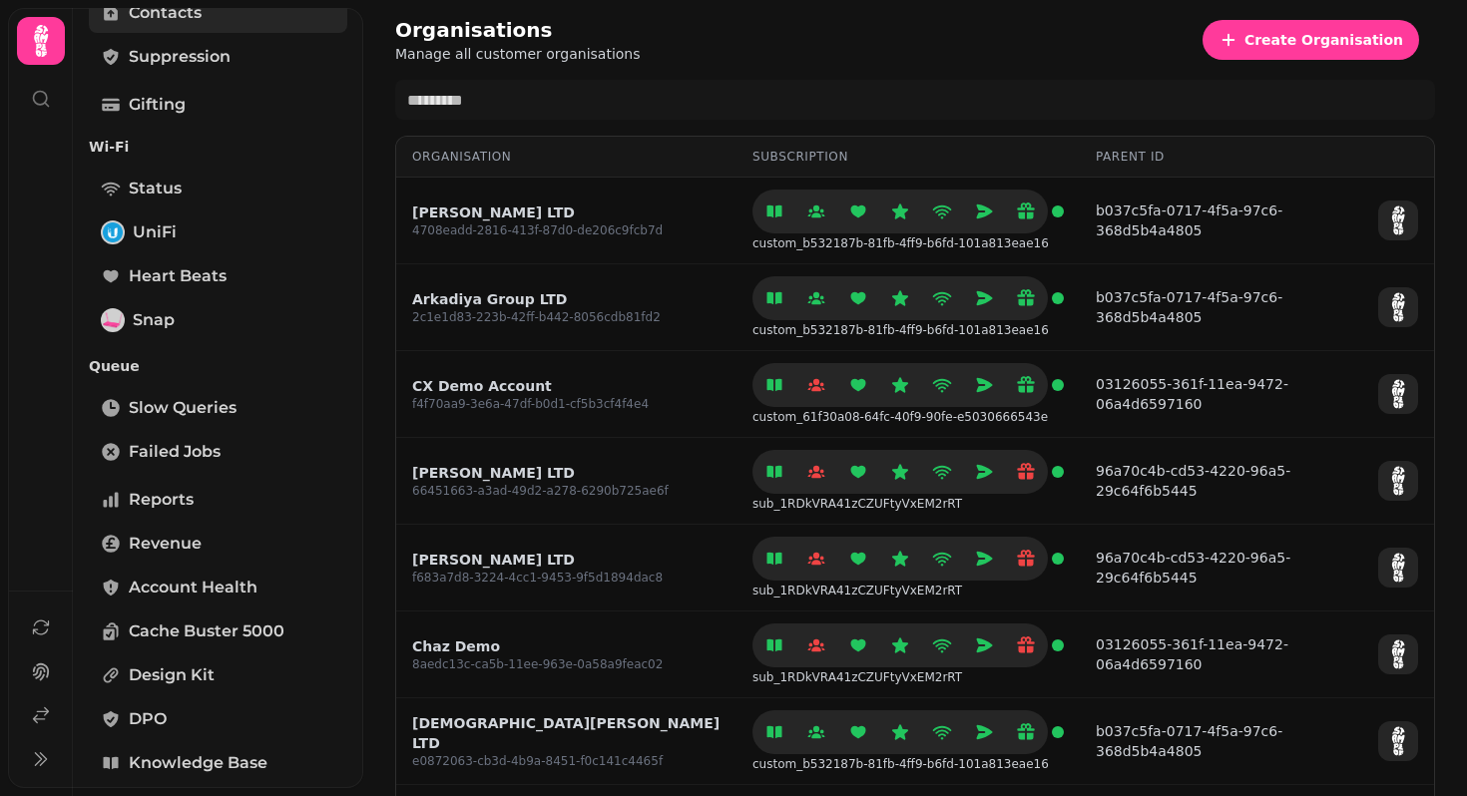
scroll to position [560, 0]
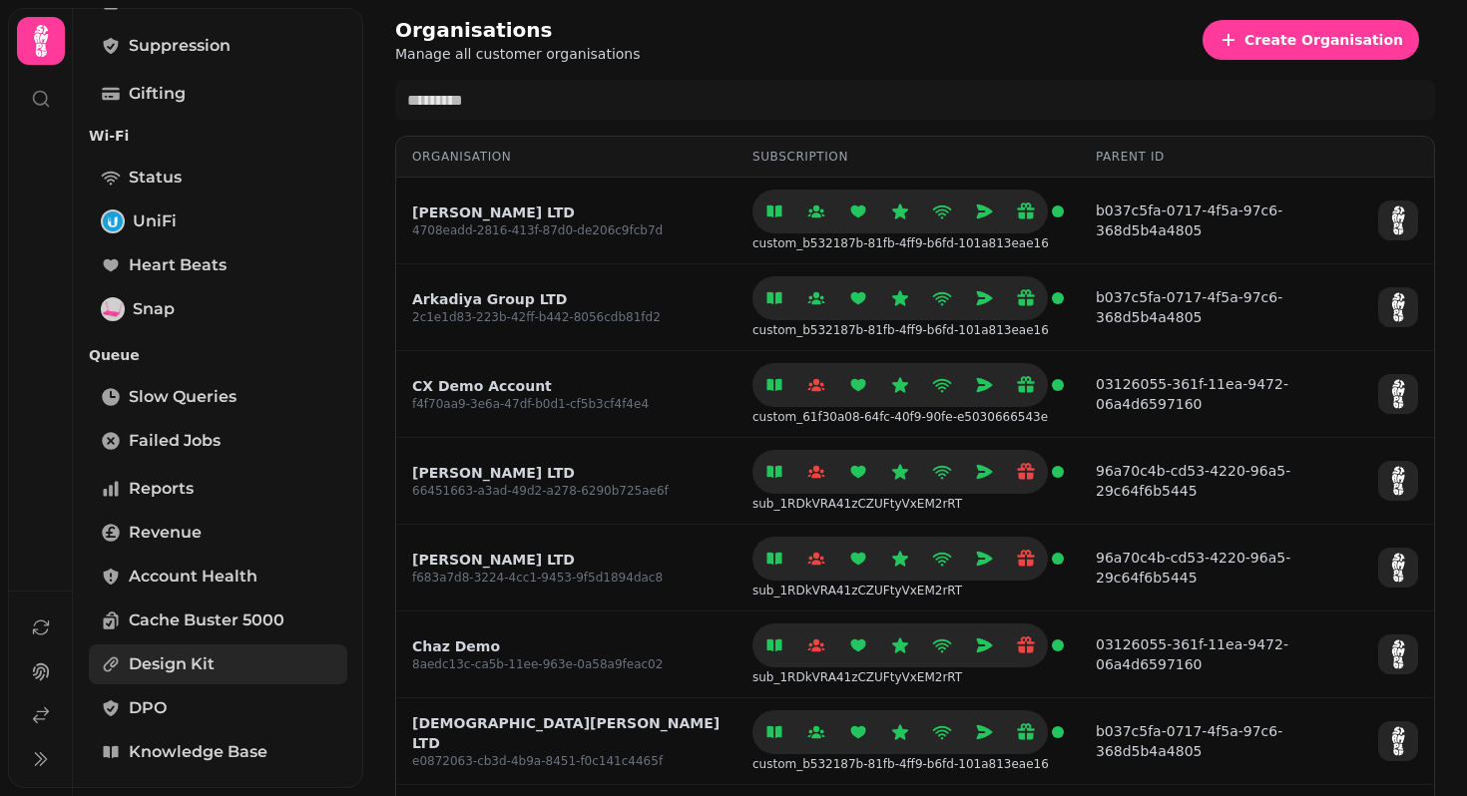
click at [159, 661] on span "Design Kit" at bounding box center [172, 665] width 86 height 24
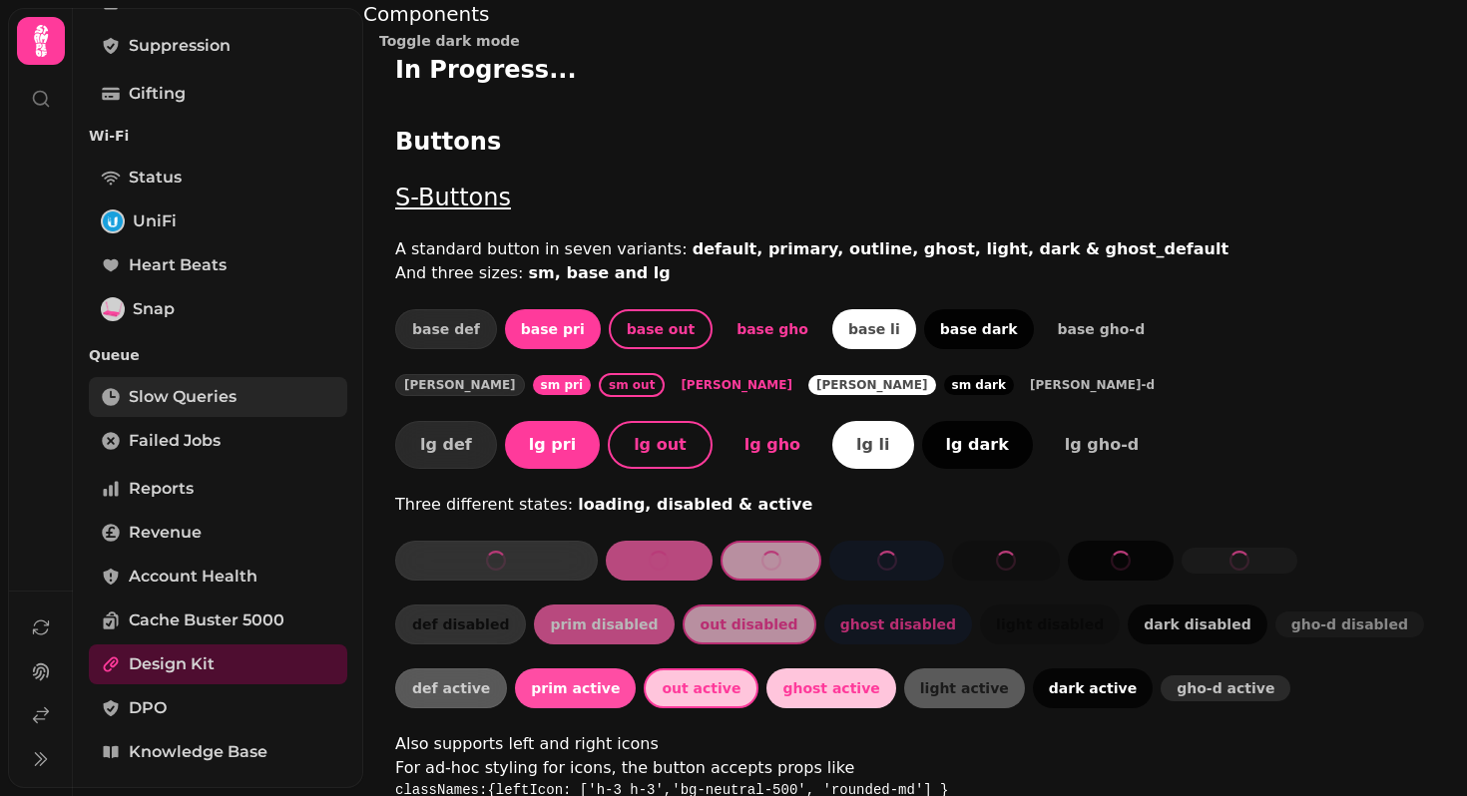
click at [192, 392] on span "Slow Queries" at bounding box center [183, 397] width 108 height 24
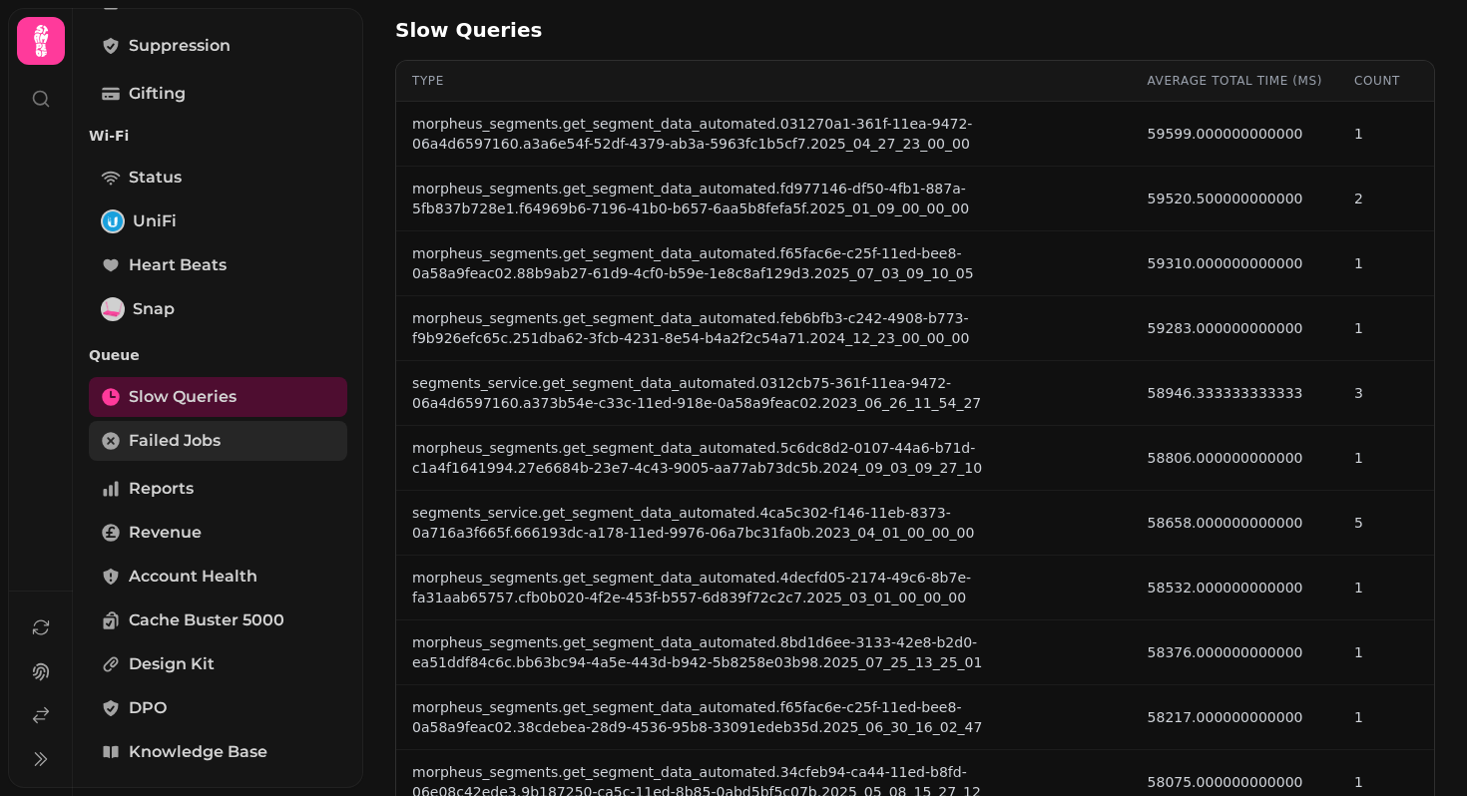
click at [163, 442] on span "Failed Jobs" at bounding box center [175, 441] width 92 height 24
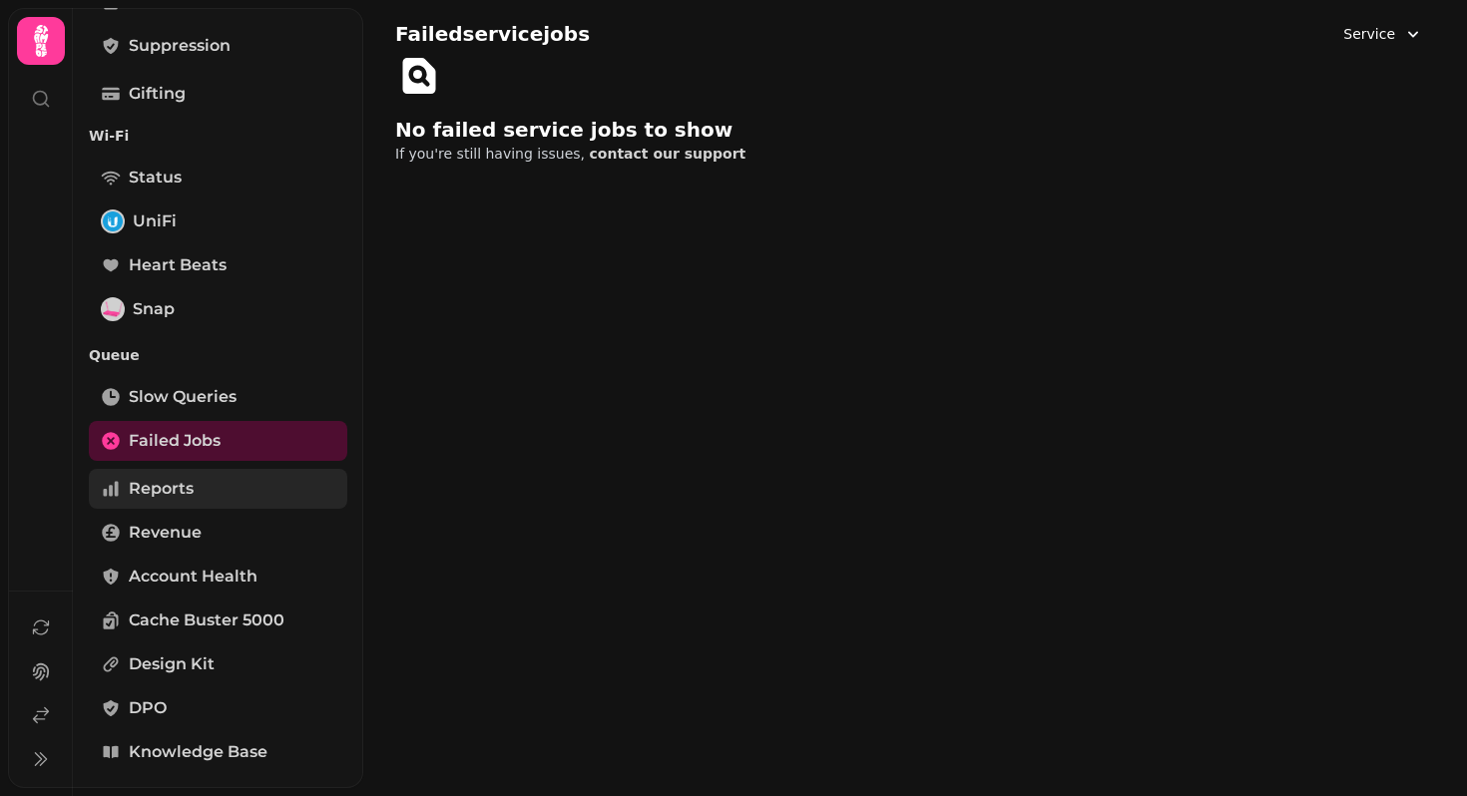
click at [165, 486] on span "Reports" at bounding box center [161, 489] width 65 height 24
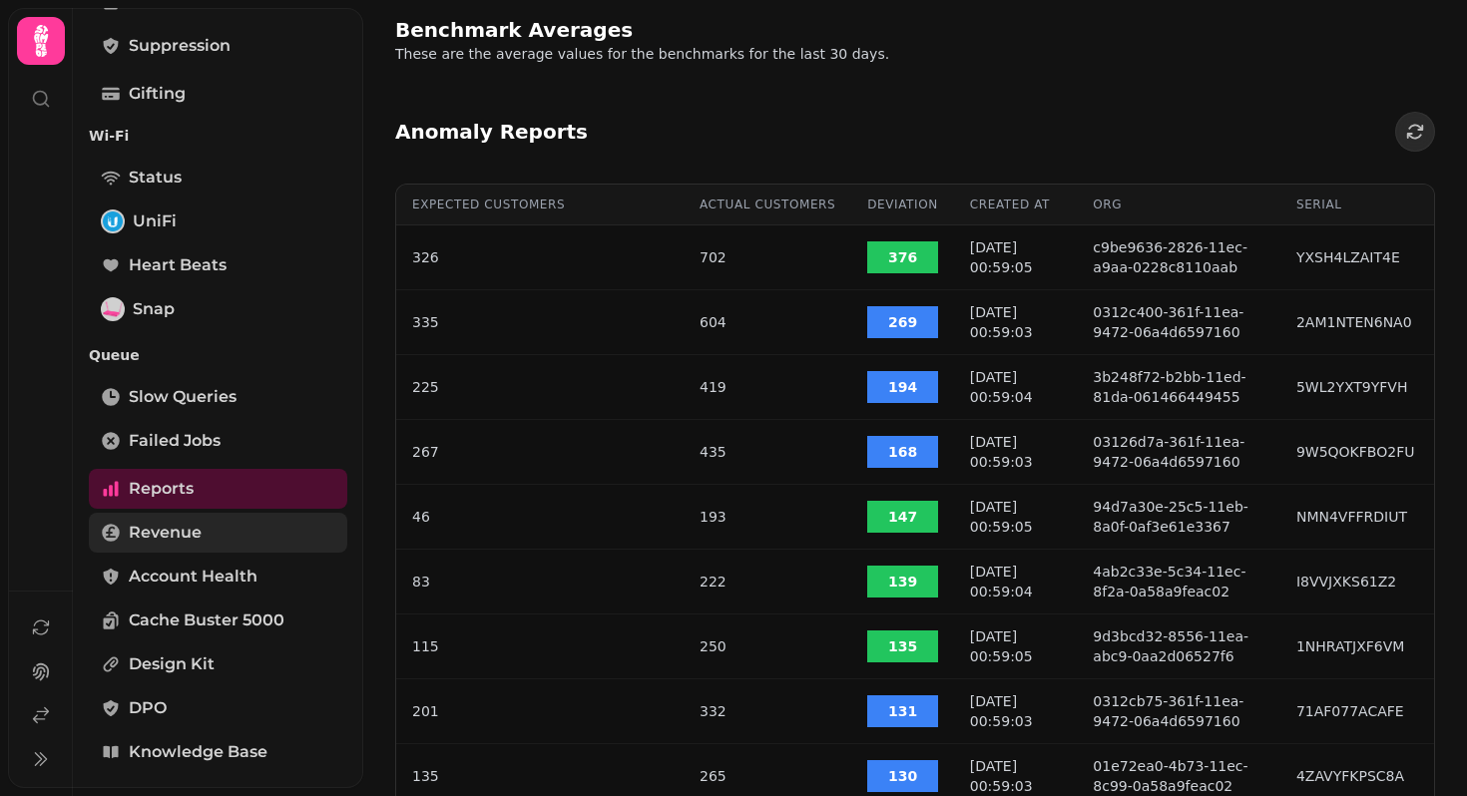
click at [156, 531] on span "Revenue" at bounding box center [165, 533] width 73 height 24
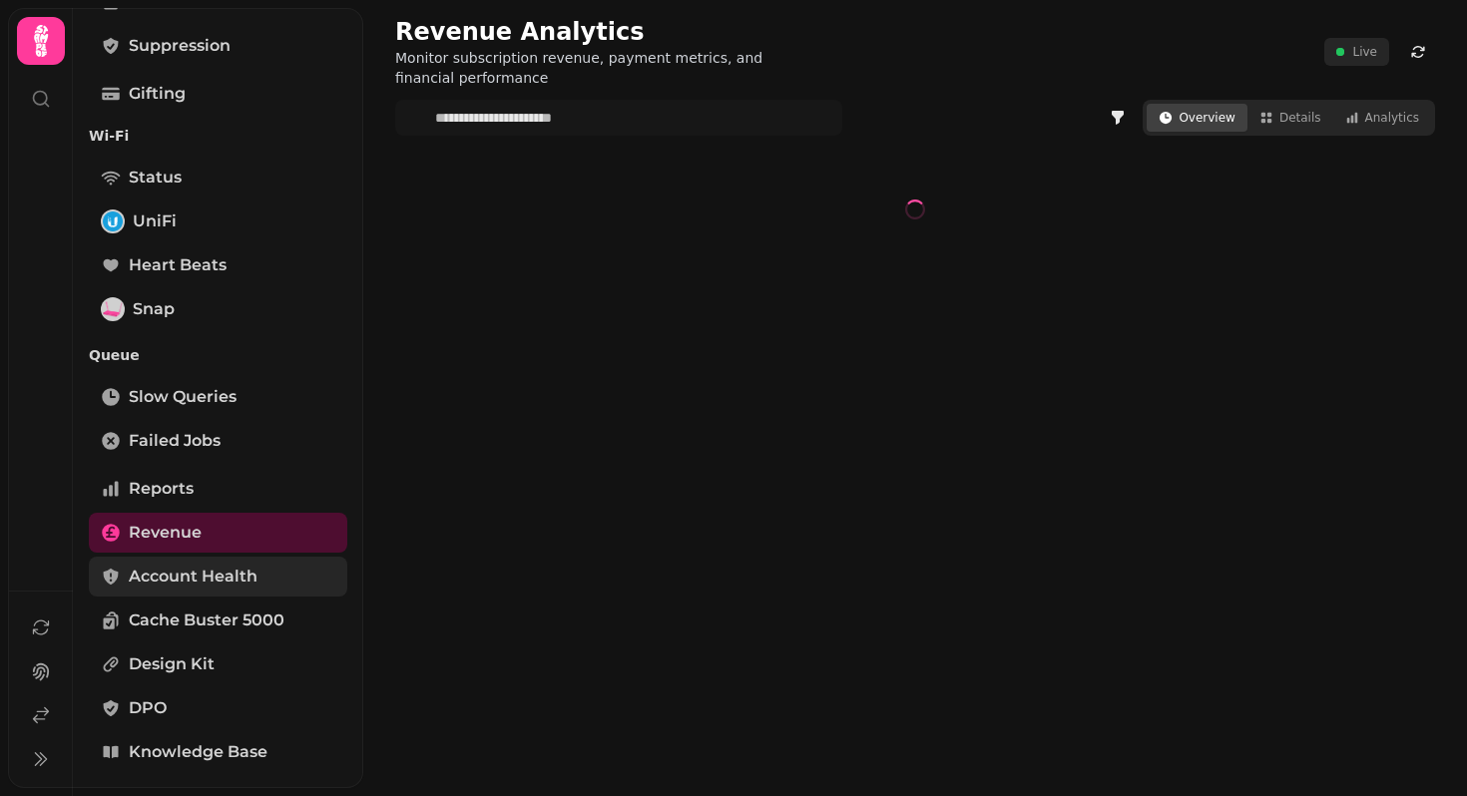
click at [156, 572] on span "Account Health" at bounding box center [193, 577] width 129 height 24
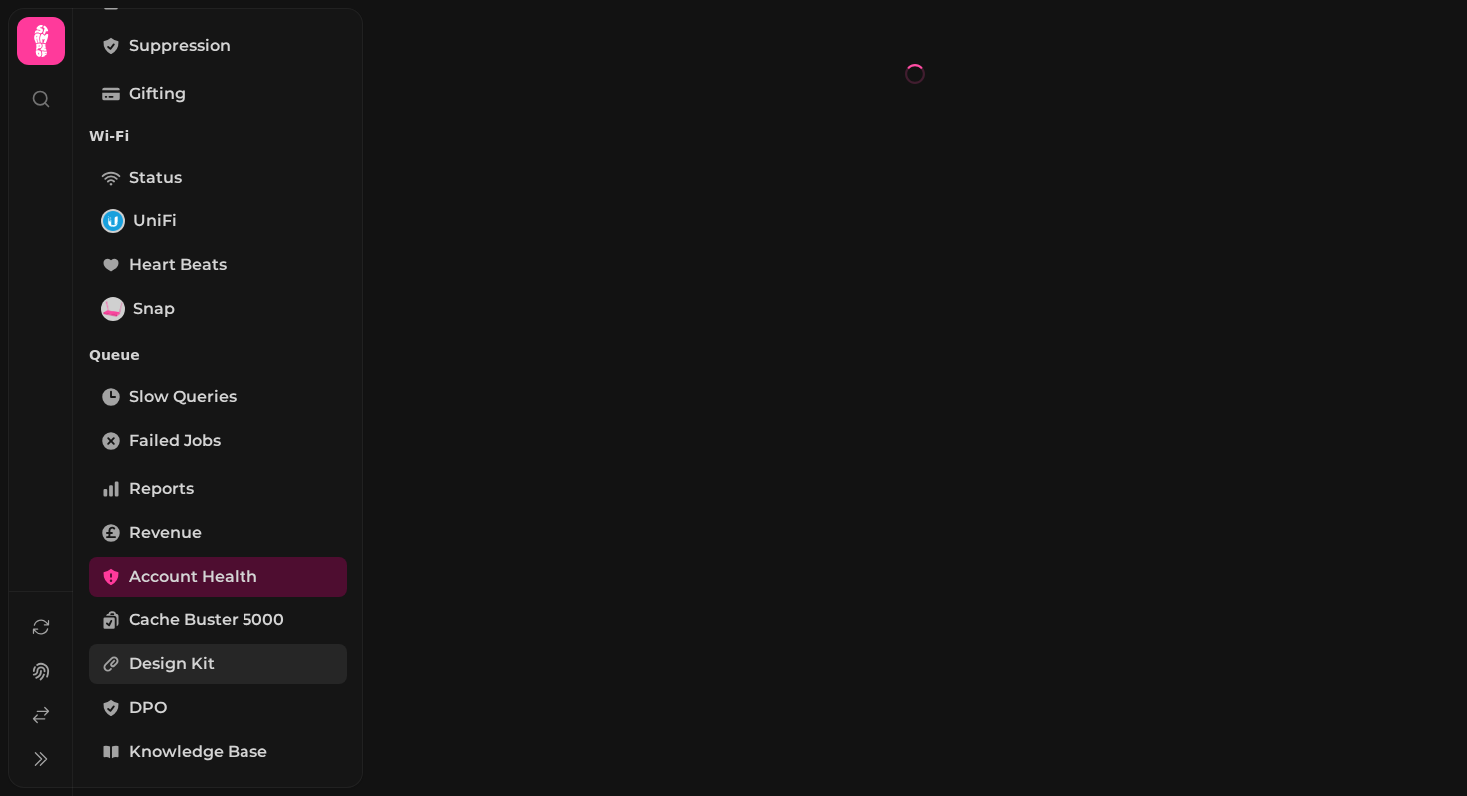
click at [139, 654] on span "Design Kit" at bounding box center [172, 665] width 86 height 24
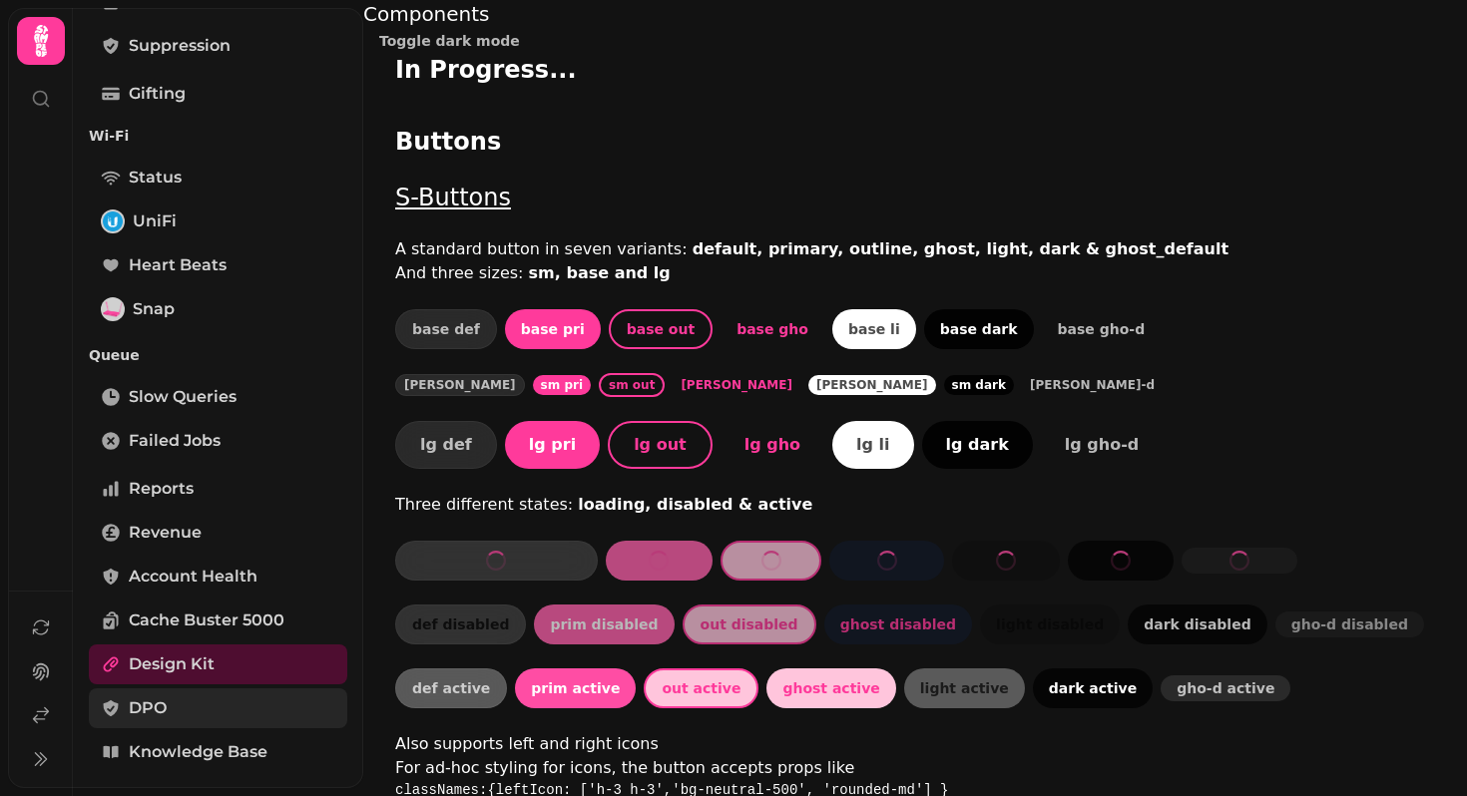
click at [132, 717] on span "DPO" at bounding box center [148, 708] width 38 height 24
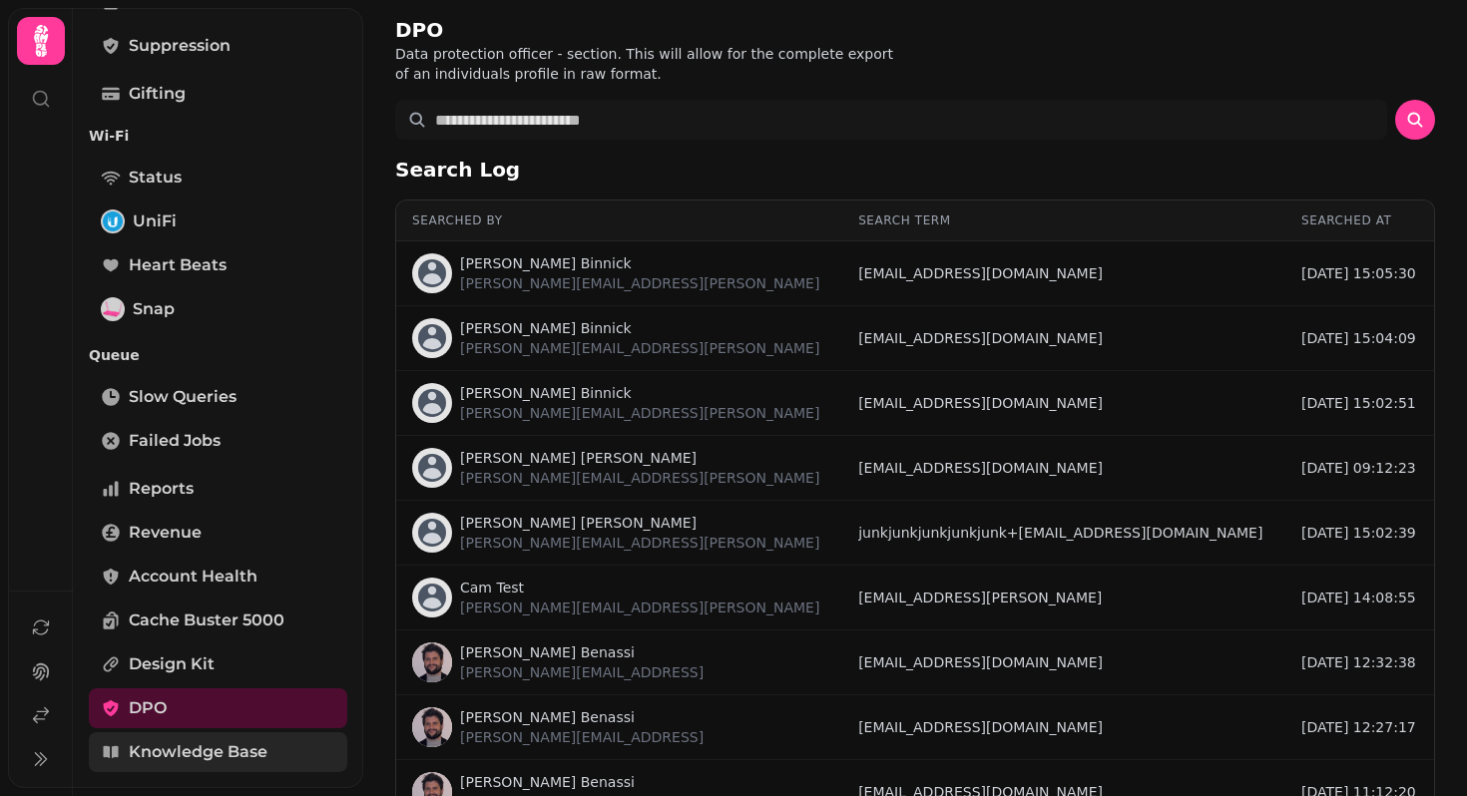
click at [149, 752] on span "Knowledge Base" at bounding box center [198, 752] width 139 height 24
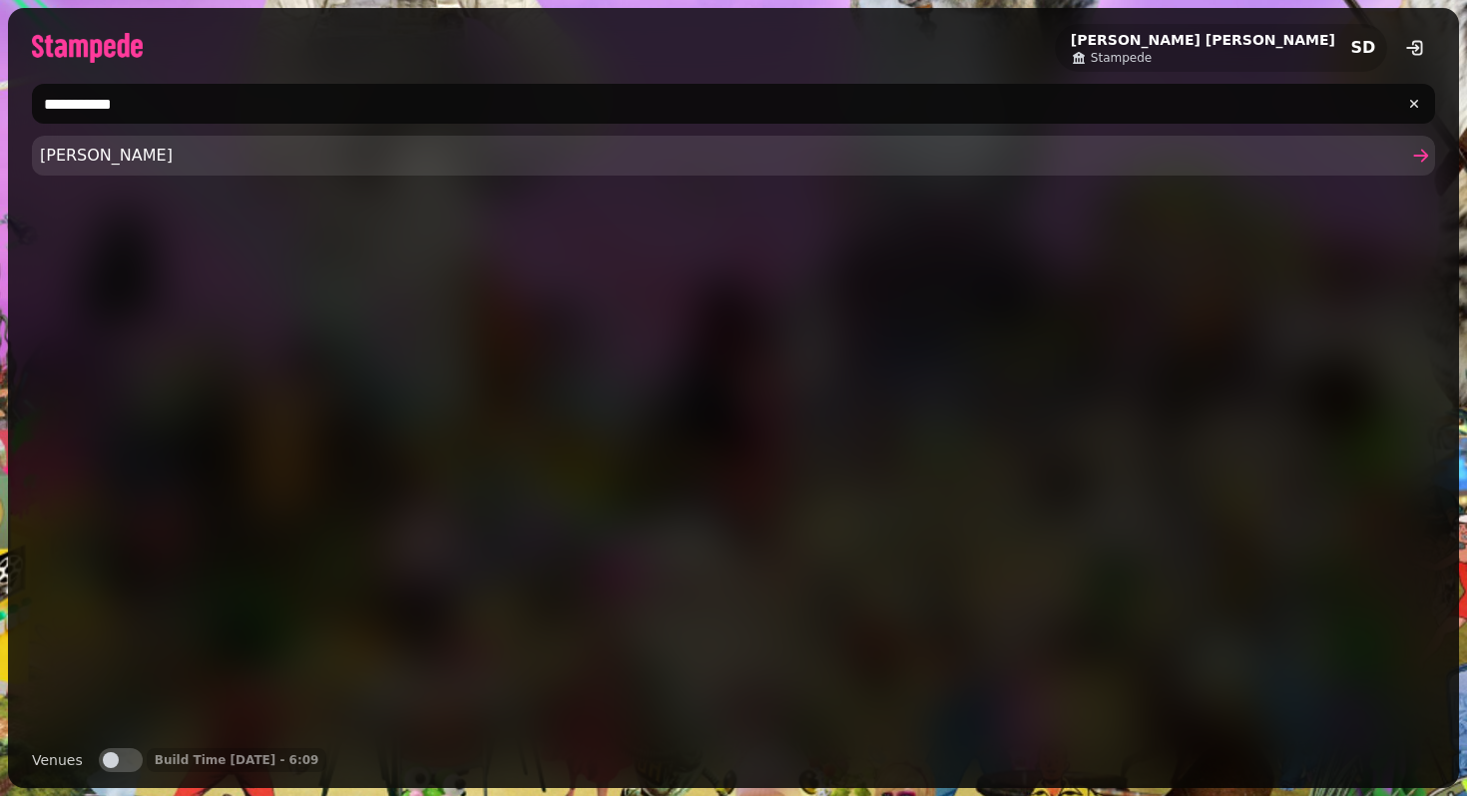
type input "**********"
click at [135, 164] on span "[PERSON_NAME]" at bounding box center [723, 156] width 1367 height 24
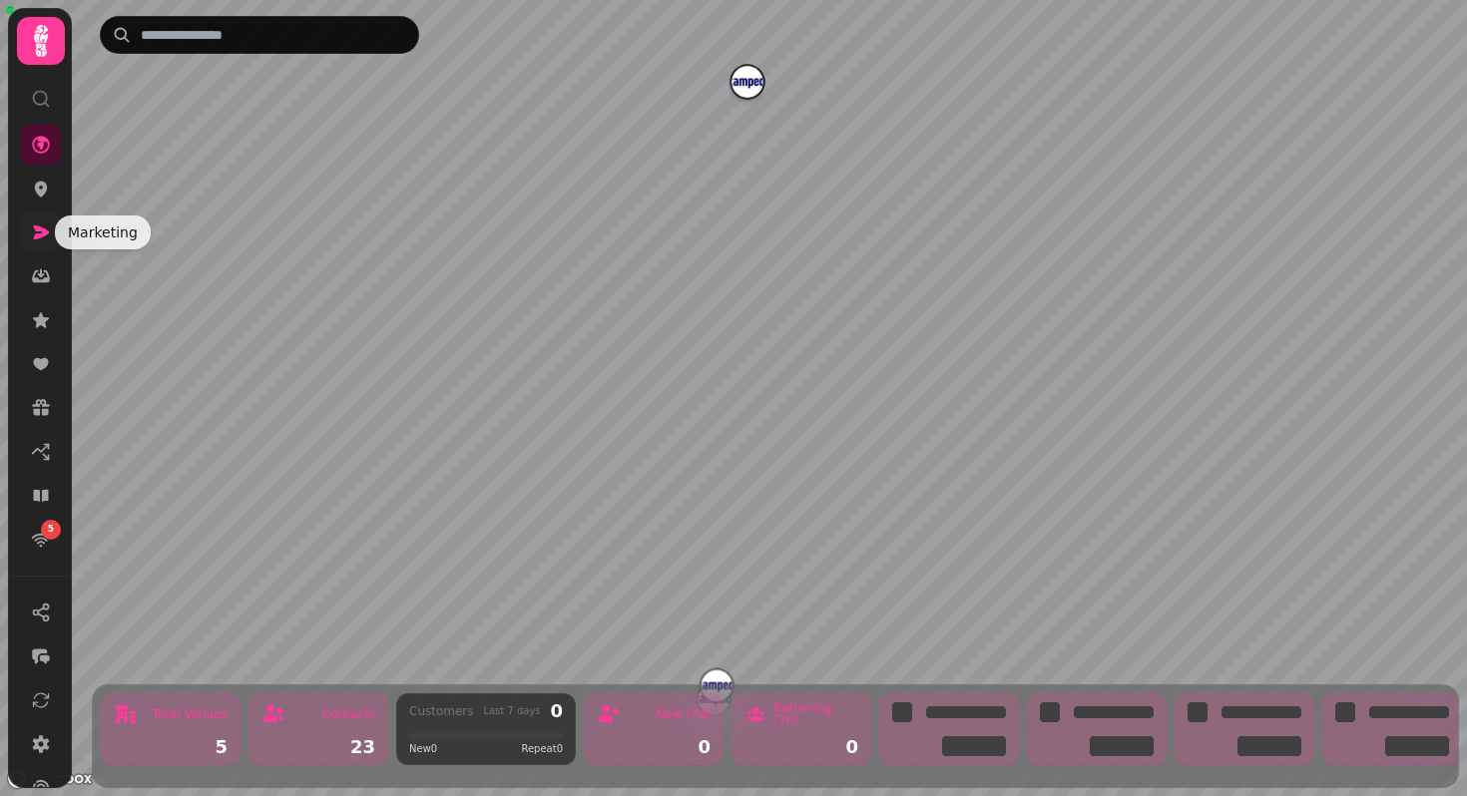
click at [44, 245] on link at bounding box center [41, 233] width 40 height 40
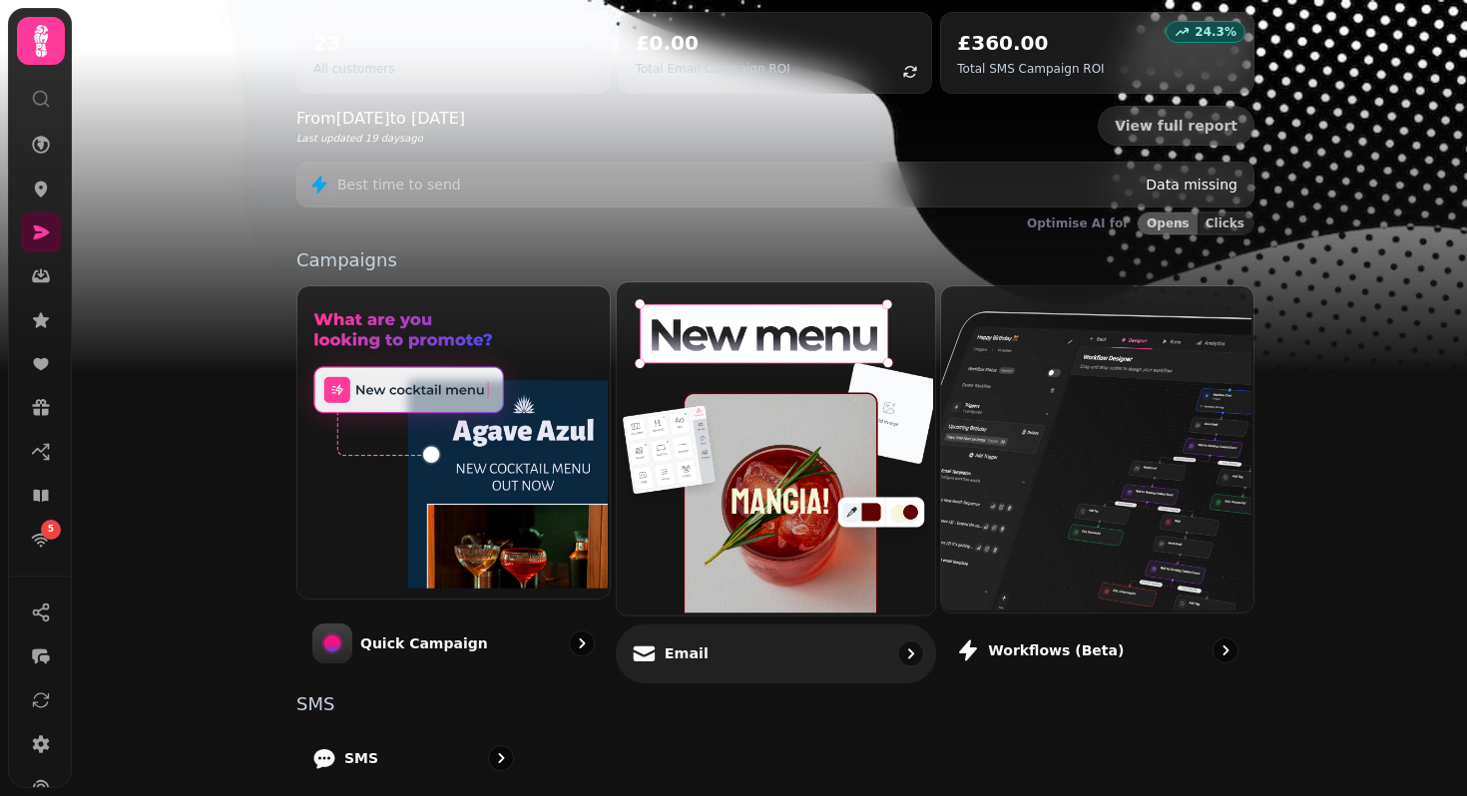
scroll to position [426, 0]
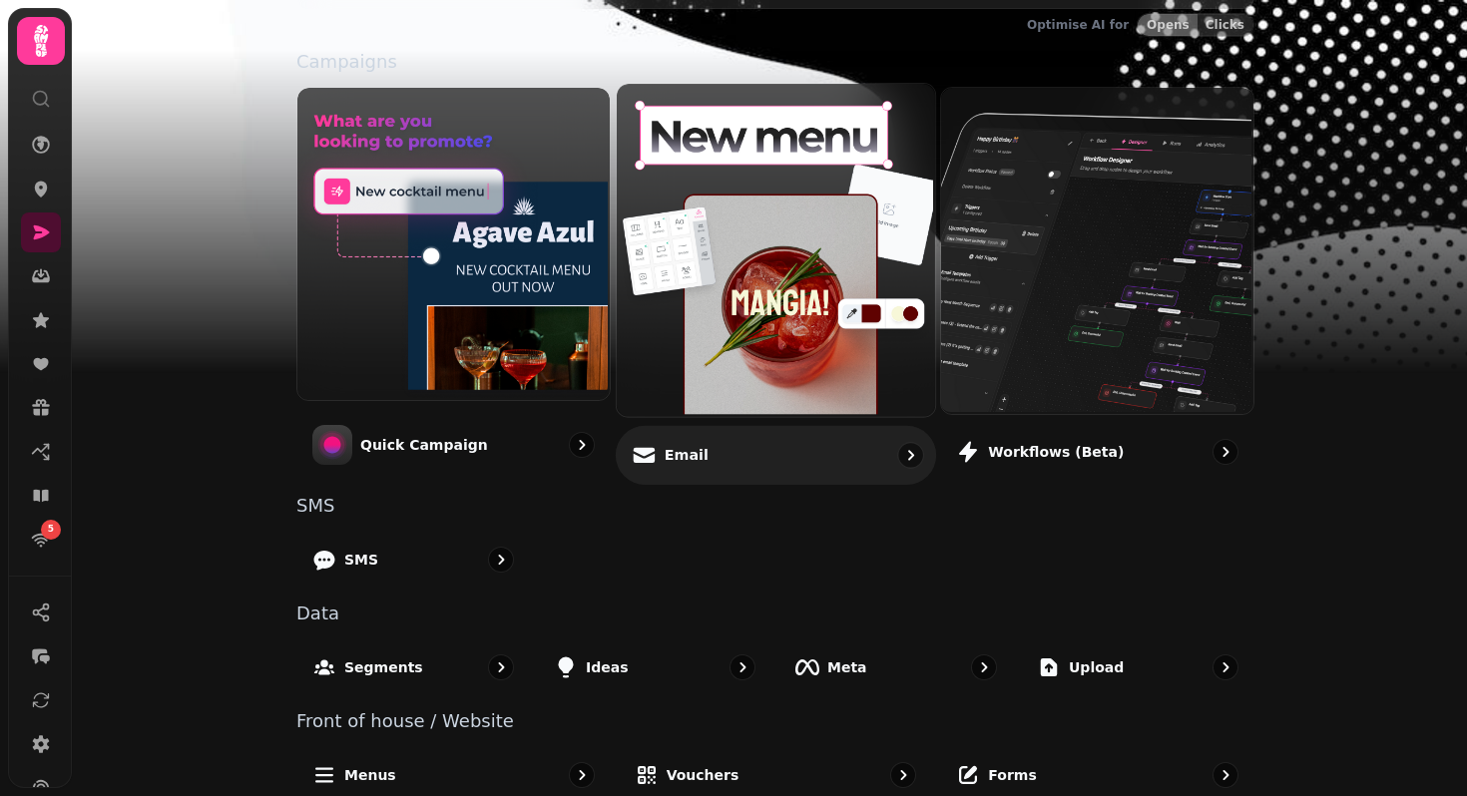
click at [753, 412] on img at bounding box center [773, 248] width 318 height 332
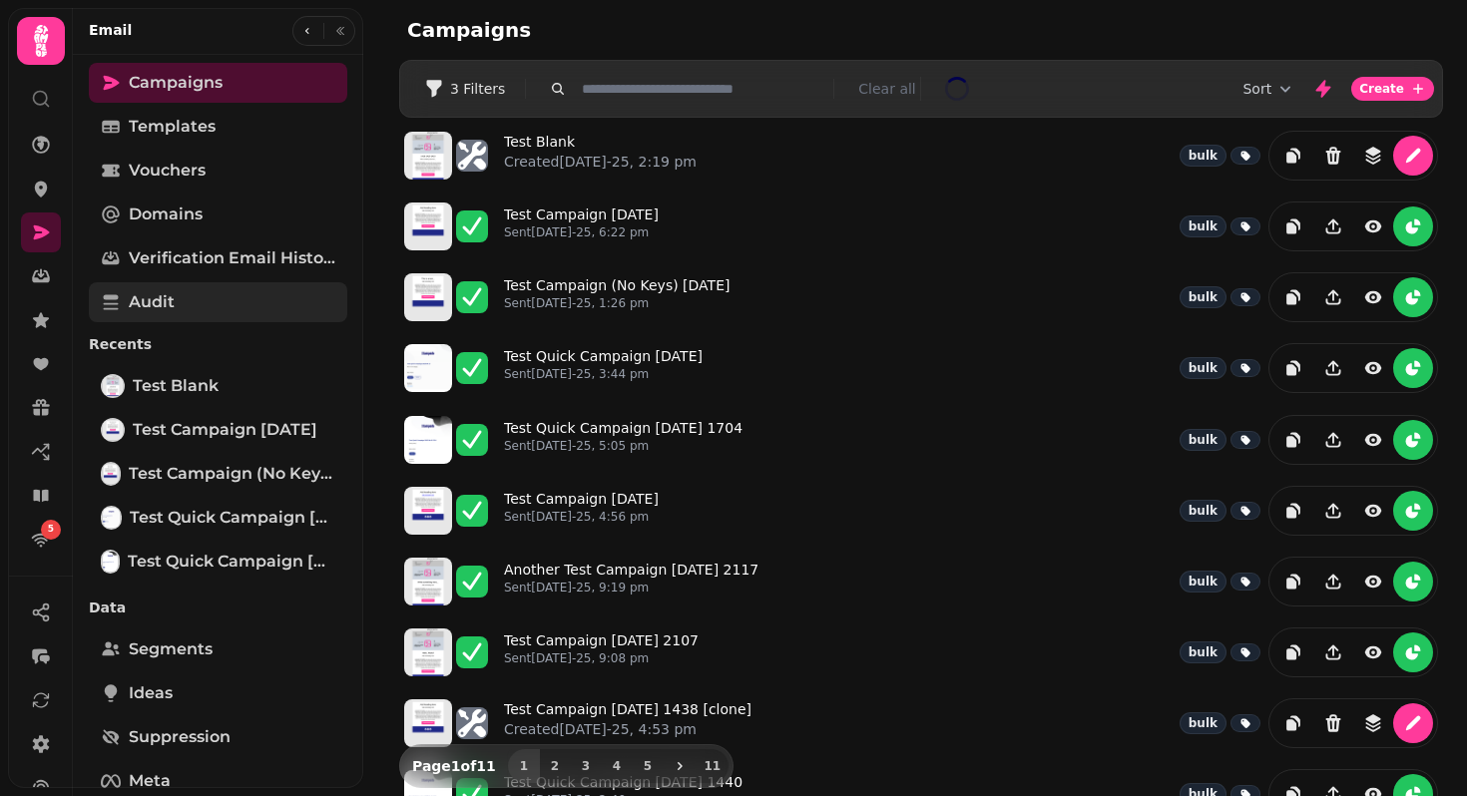
click at [225, 295] on link "Audit" at bounding box center [218, 302] width 258 height 40
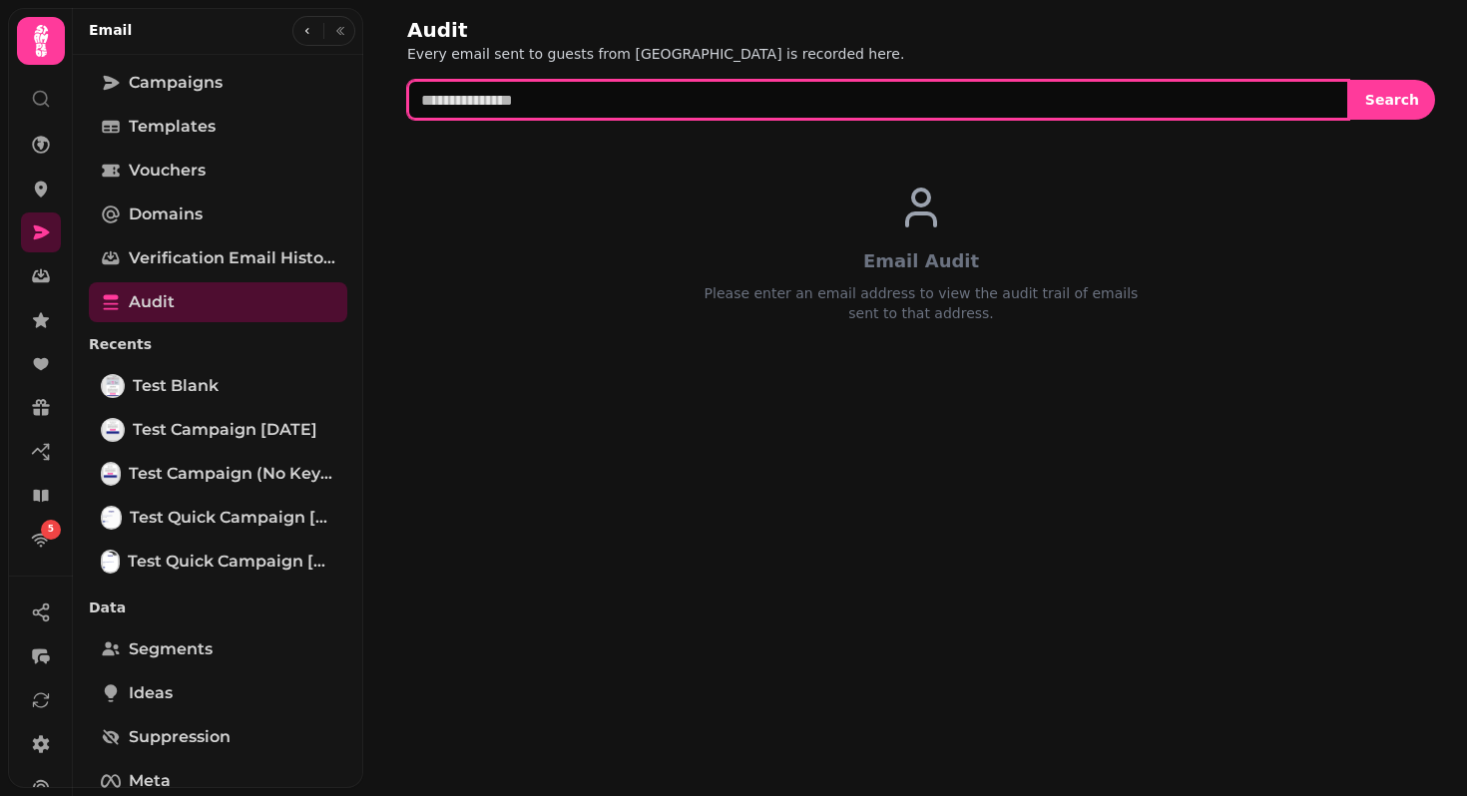
click at [639, 100] on input "text" at bounding box center [878, 100] width 942 height 40
type input "**********"
click at [1349, 80] on button "Search" at bounding box center [1392, 100] width 86 height 40
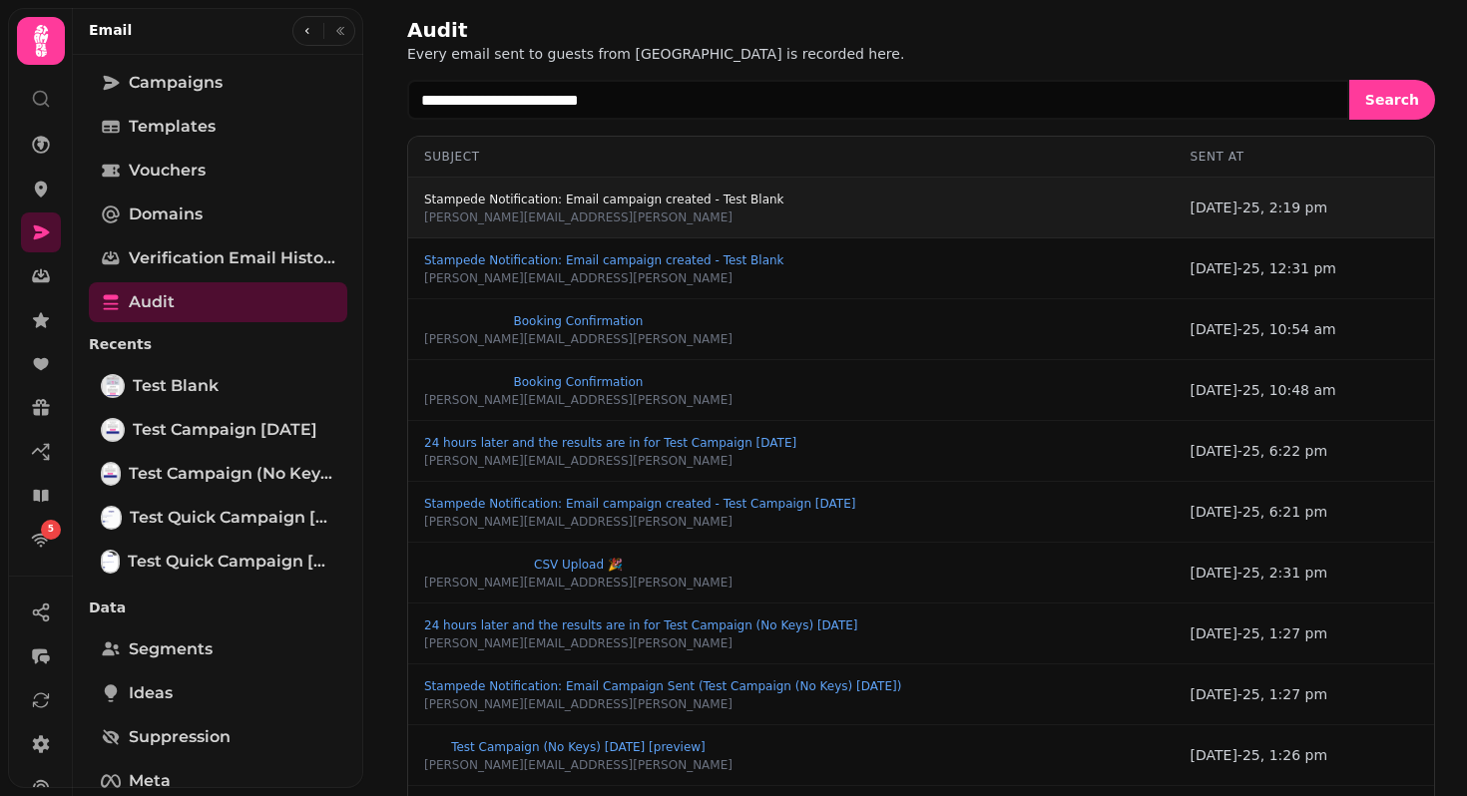
click at [576, 197] on span "Stampede Notification: Email campaign created - Test Blank" at bounding box center [604, 200] width 360 height 12
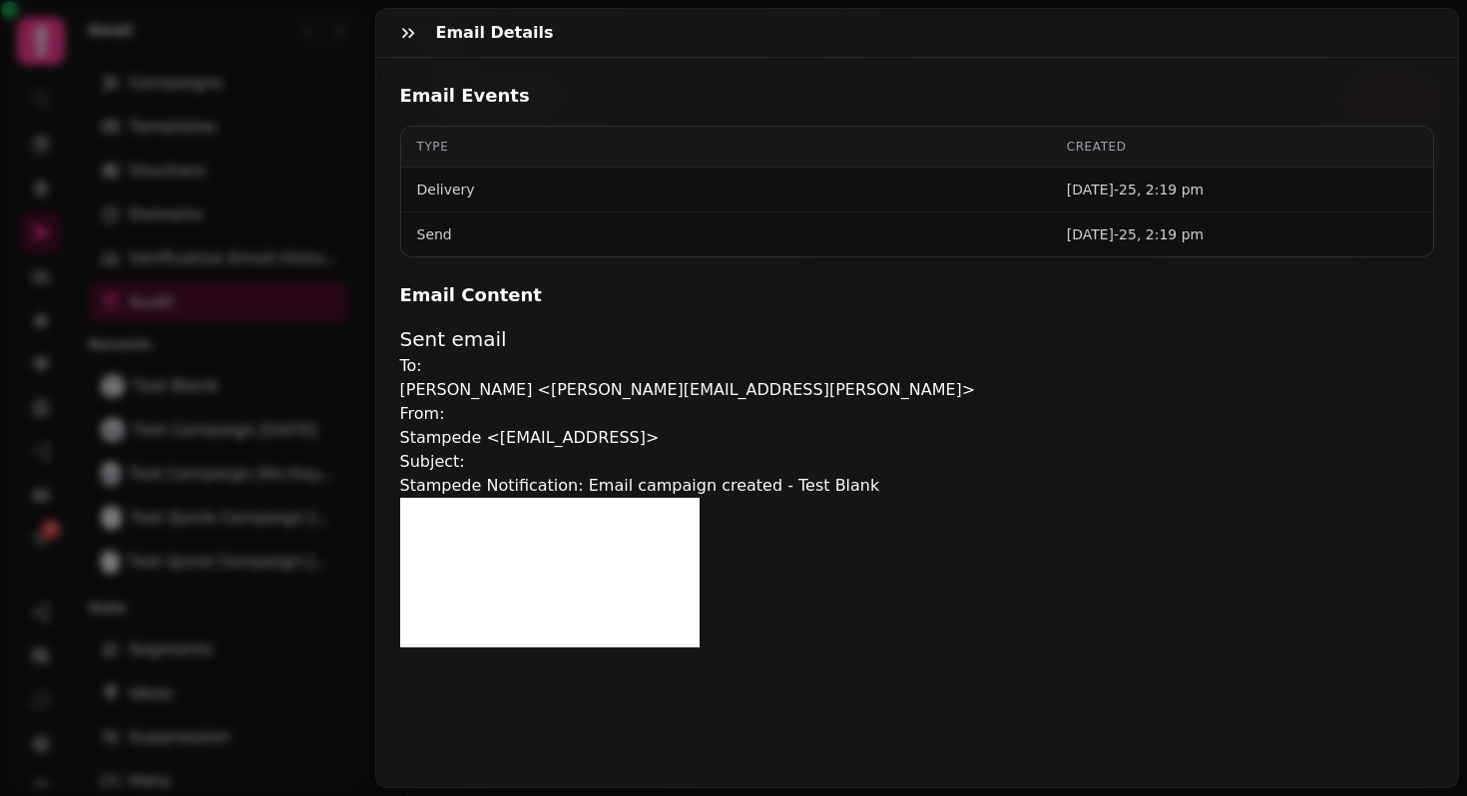
scroll to position [414, 0]
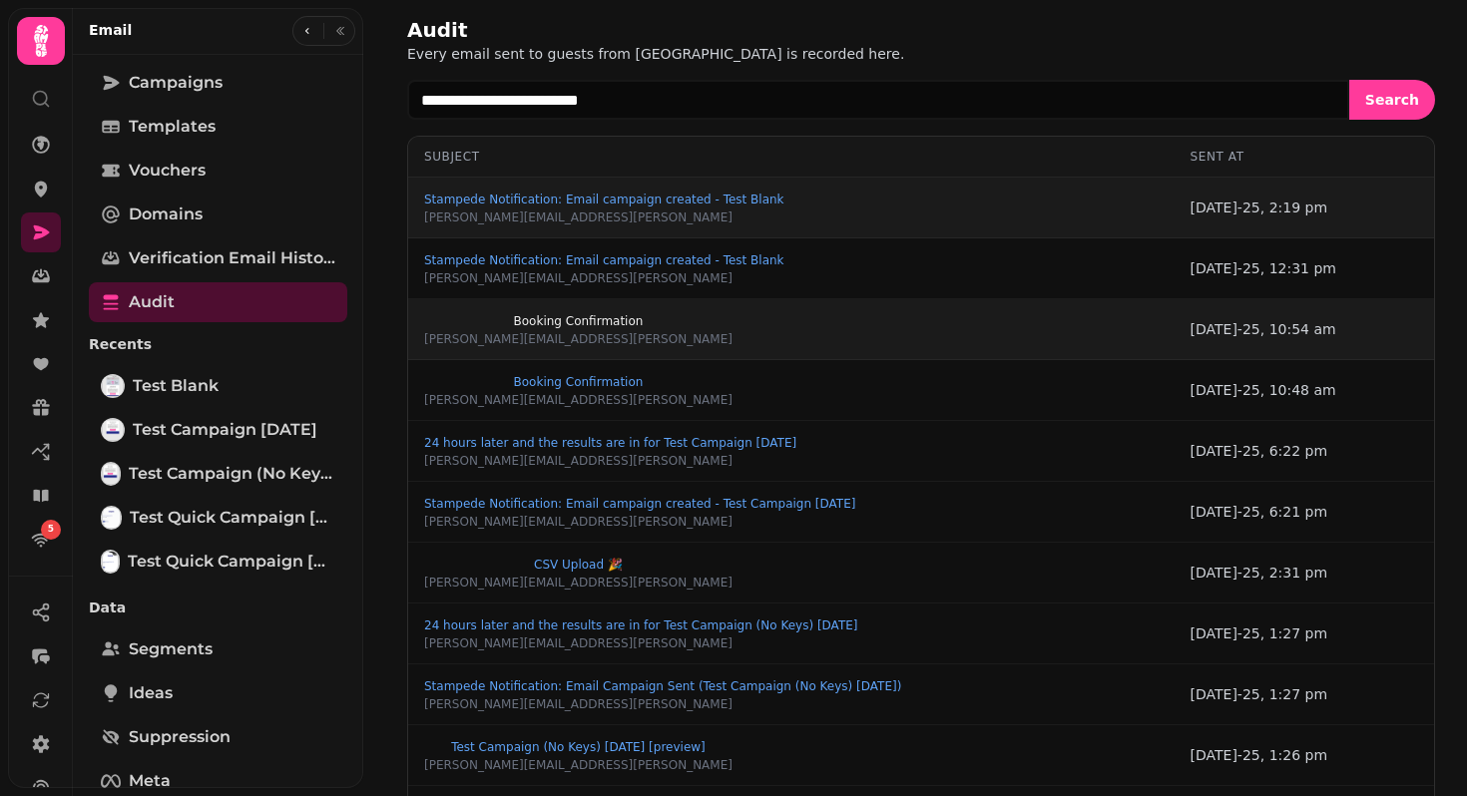
click at [501, 322] on span "Booking Confirmation" at bounding box center [578, 321] width 308 height 12
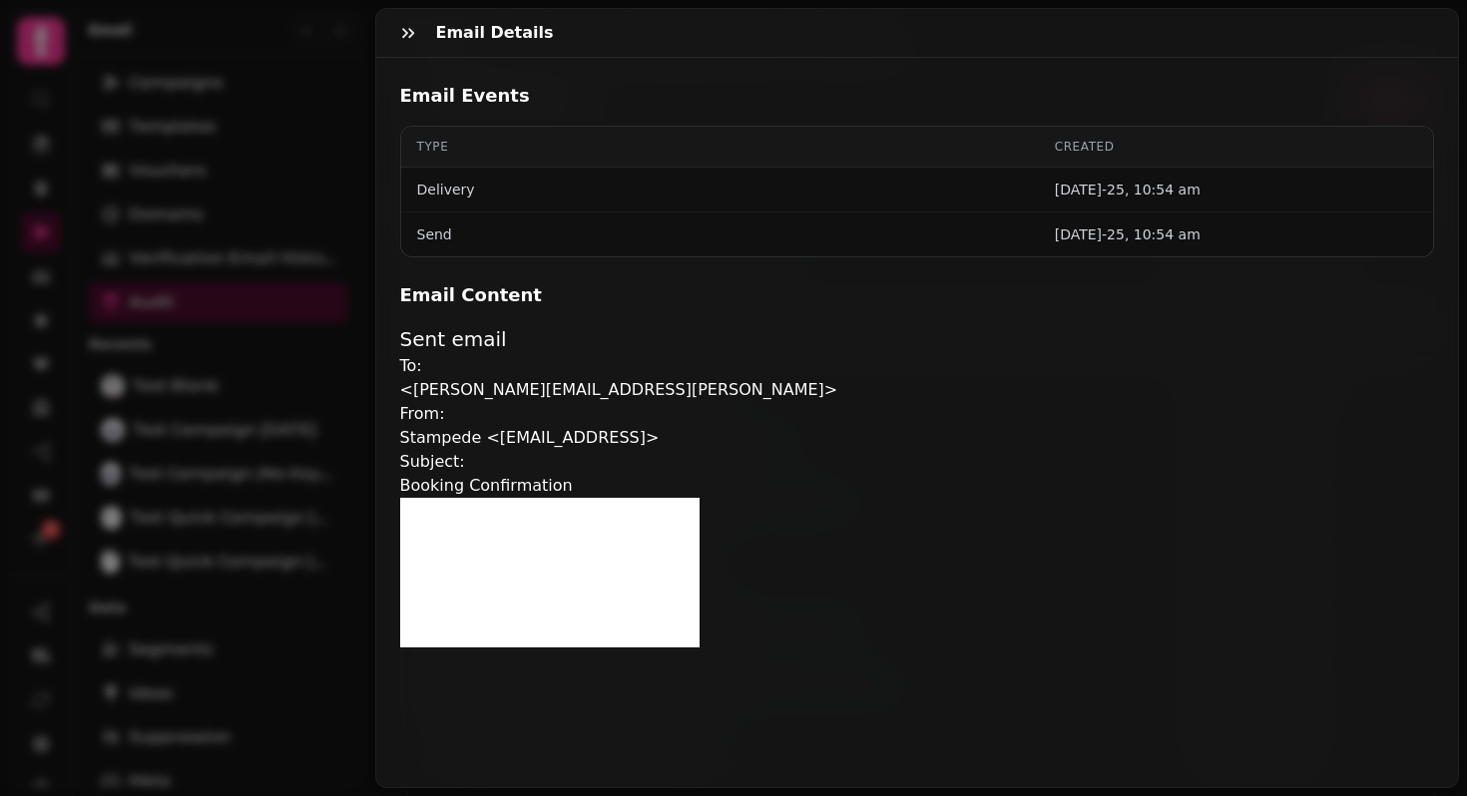
scroll to position [414, 0]
